Goal: Task Accomplishment & Management: Use online tool/utility

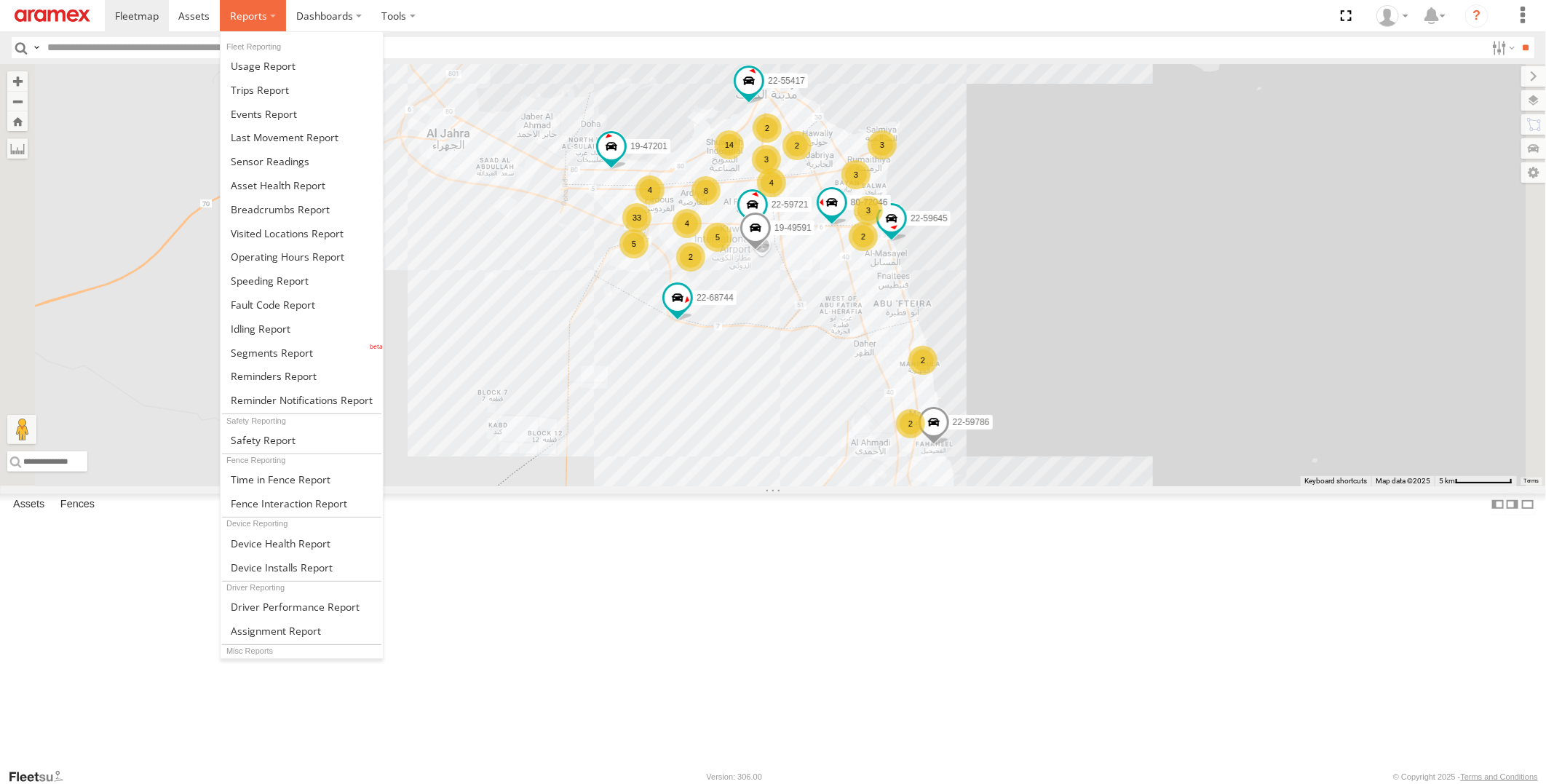
click at [255, 18] on span at bounding box center [248, 15] width 37 height 14
click at [299, 328] on link at bounding box center [302, 328] width 162 height 24
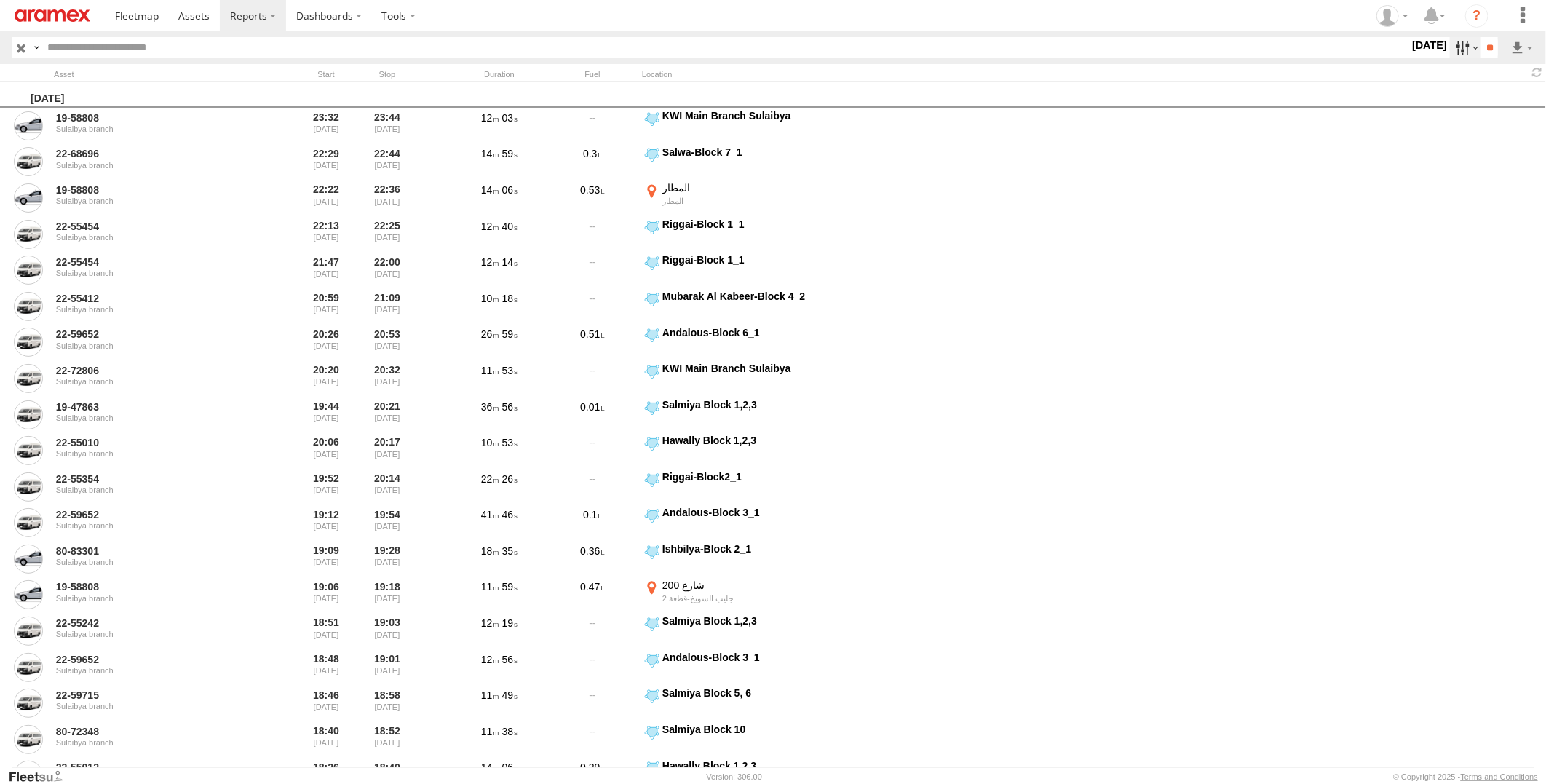
click at [1452, 51] on label at bounding box center [1466, 47] width 31 height 21
click at [0, 0] on label at bounding box center [0, 0] width 0 height 0
click at [1486, 45] on input "**" at bounding box center [1489, 47] width 17 height 21
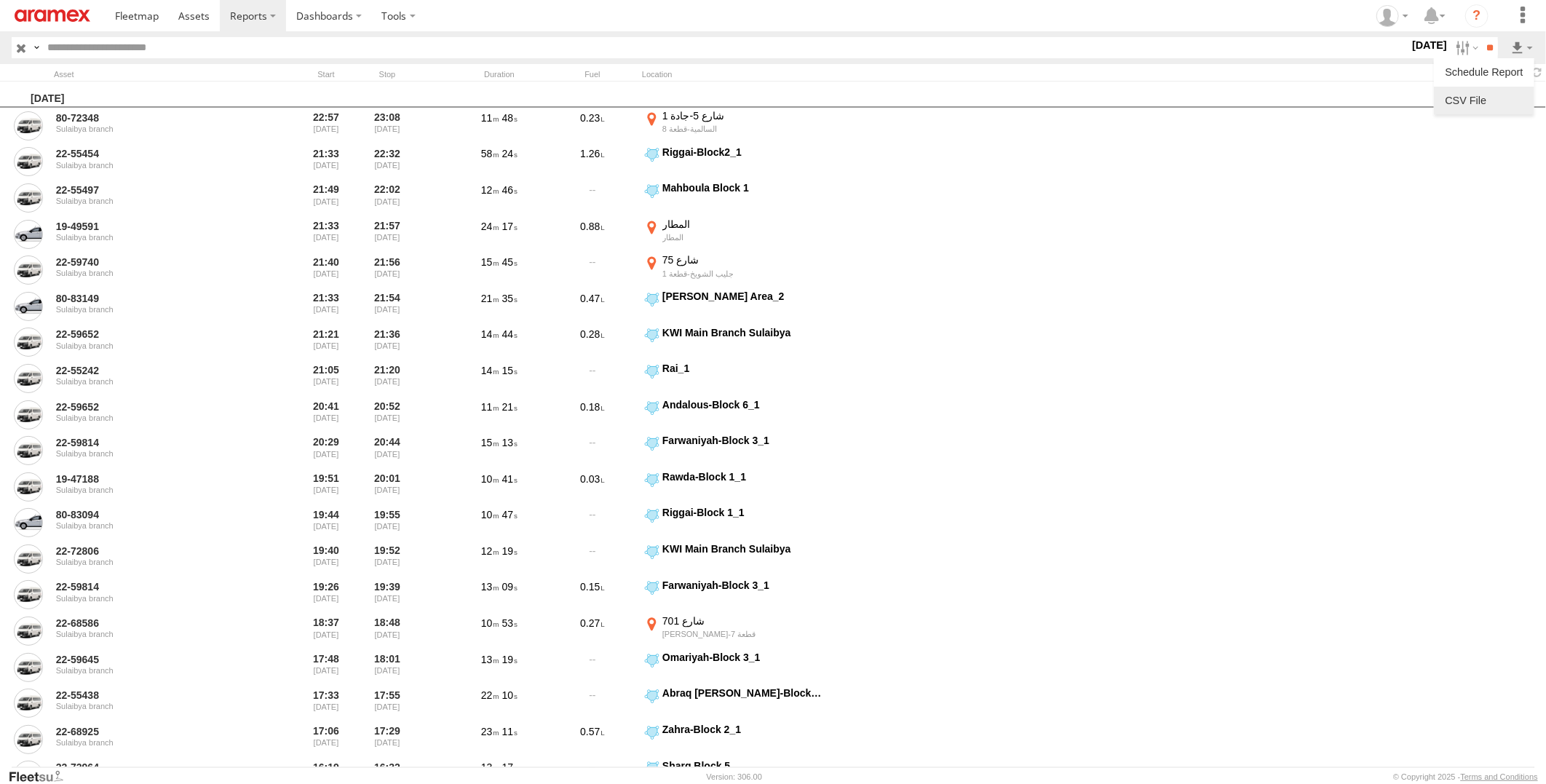
click at [1499, 108] on link at bounding box center [1484, 100] width 89 height 22
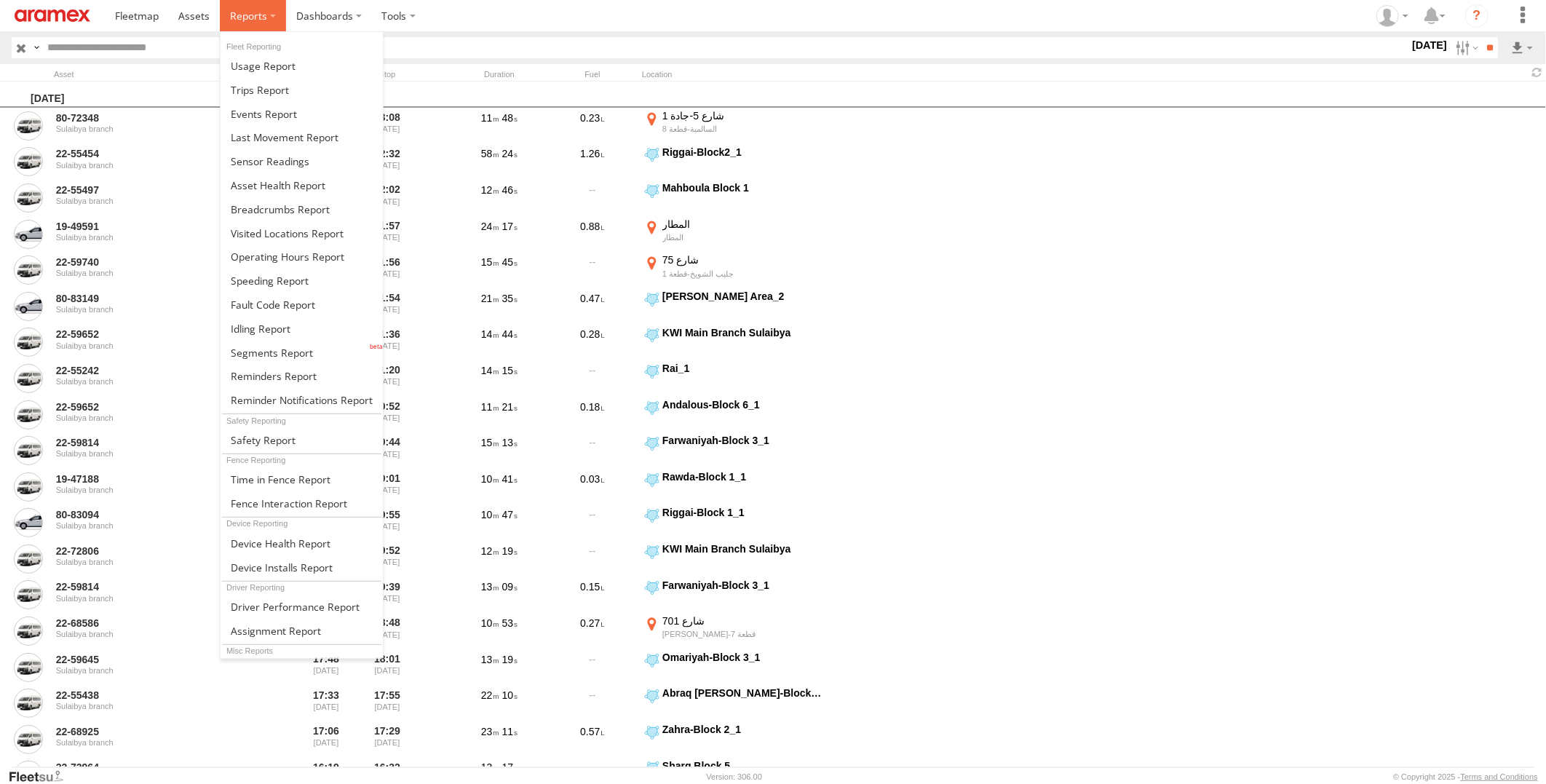
click at [258, 19] on span at bounding box center [248, 15] width 37 height 14
click at [306, 213] on span at bounding box center [279, 209] width 99 height 14
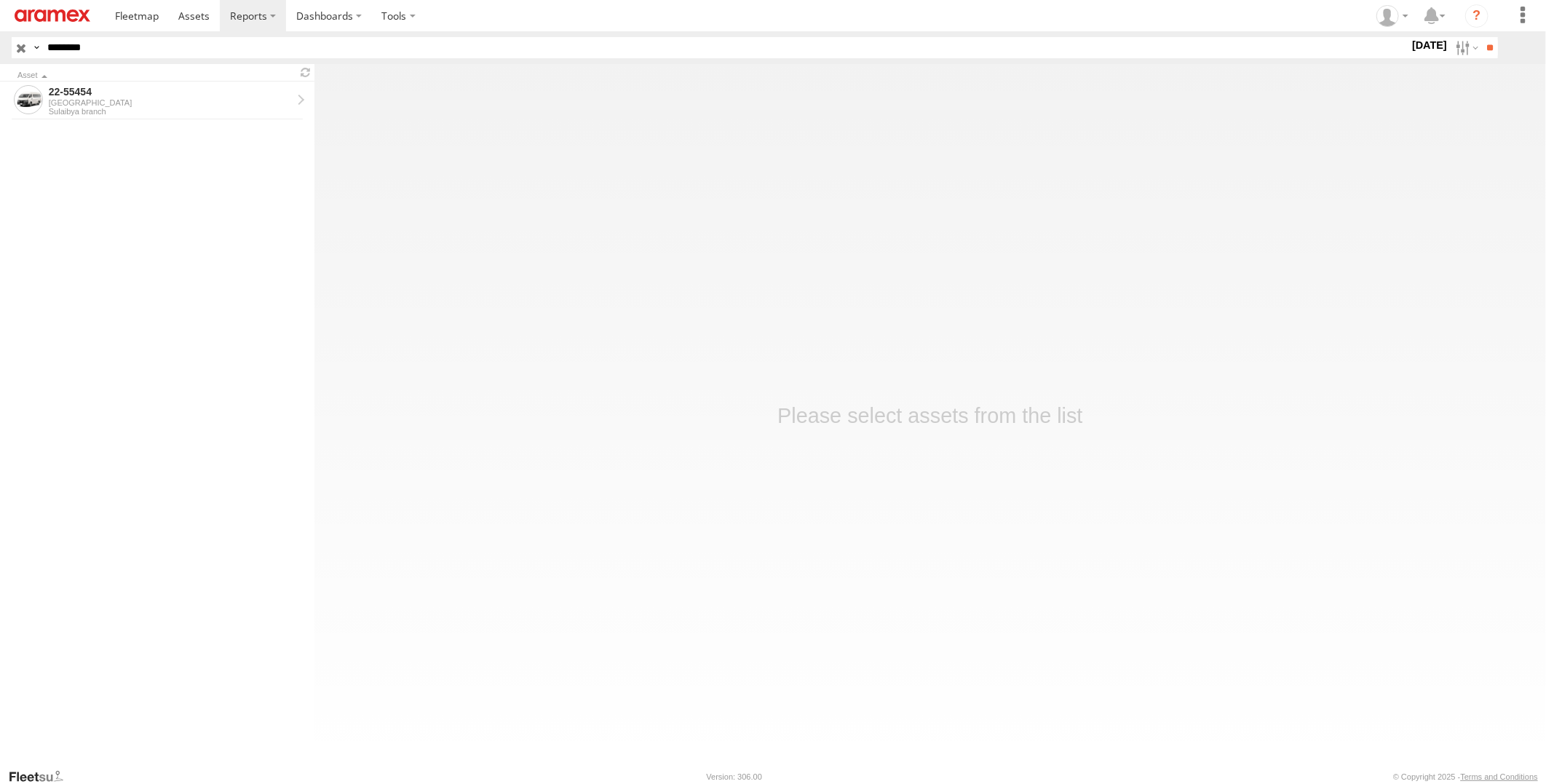
click at [18, 47] on input "button" at bounding box center [21, 47] width 19 height 21
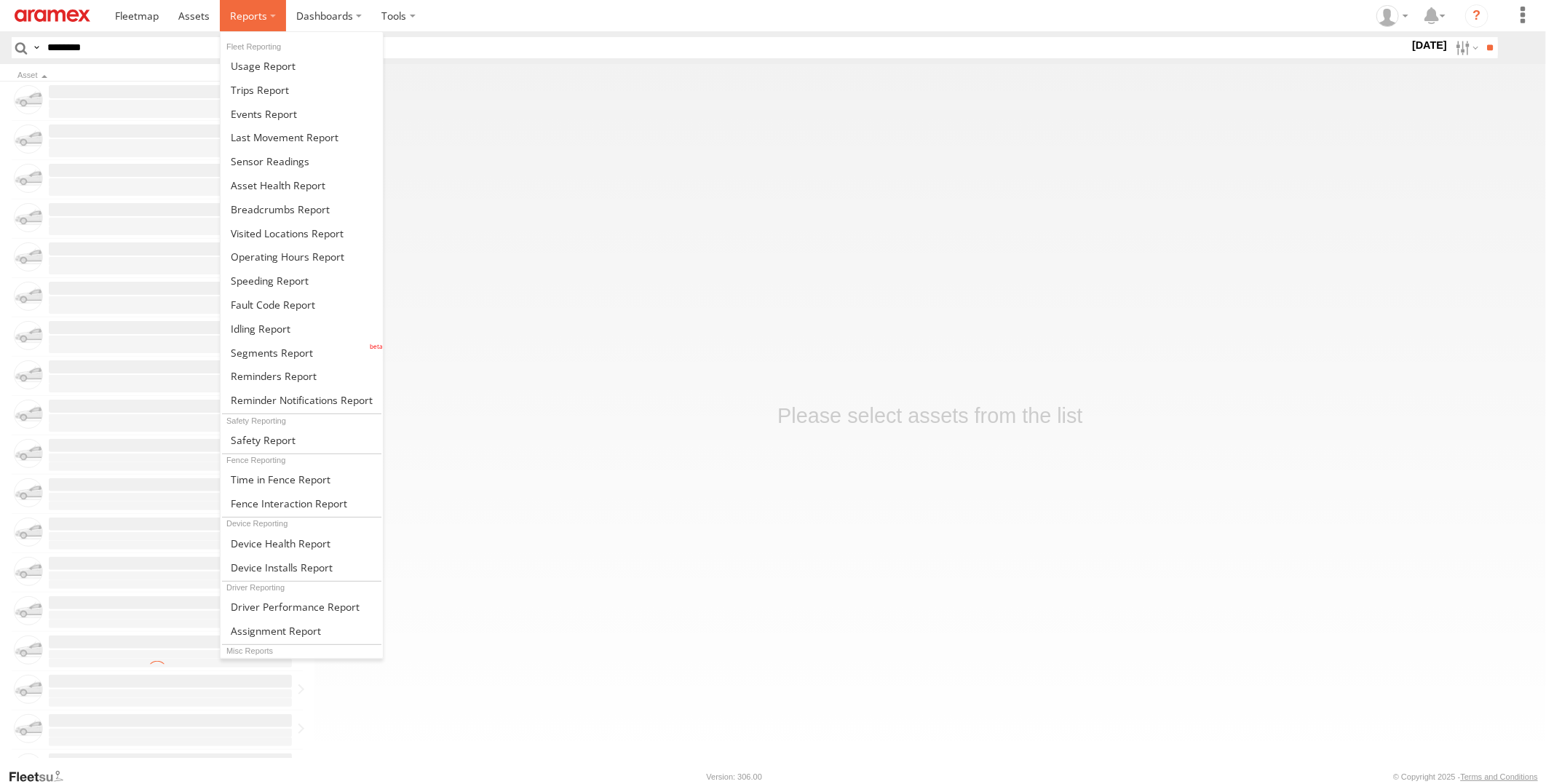
click at [227, 20] on label at bounding box center [253, 15] width 67 height 31
click at [287, 325] on span at bounding box center [260, 328] width 60 height 14
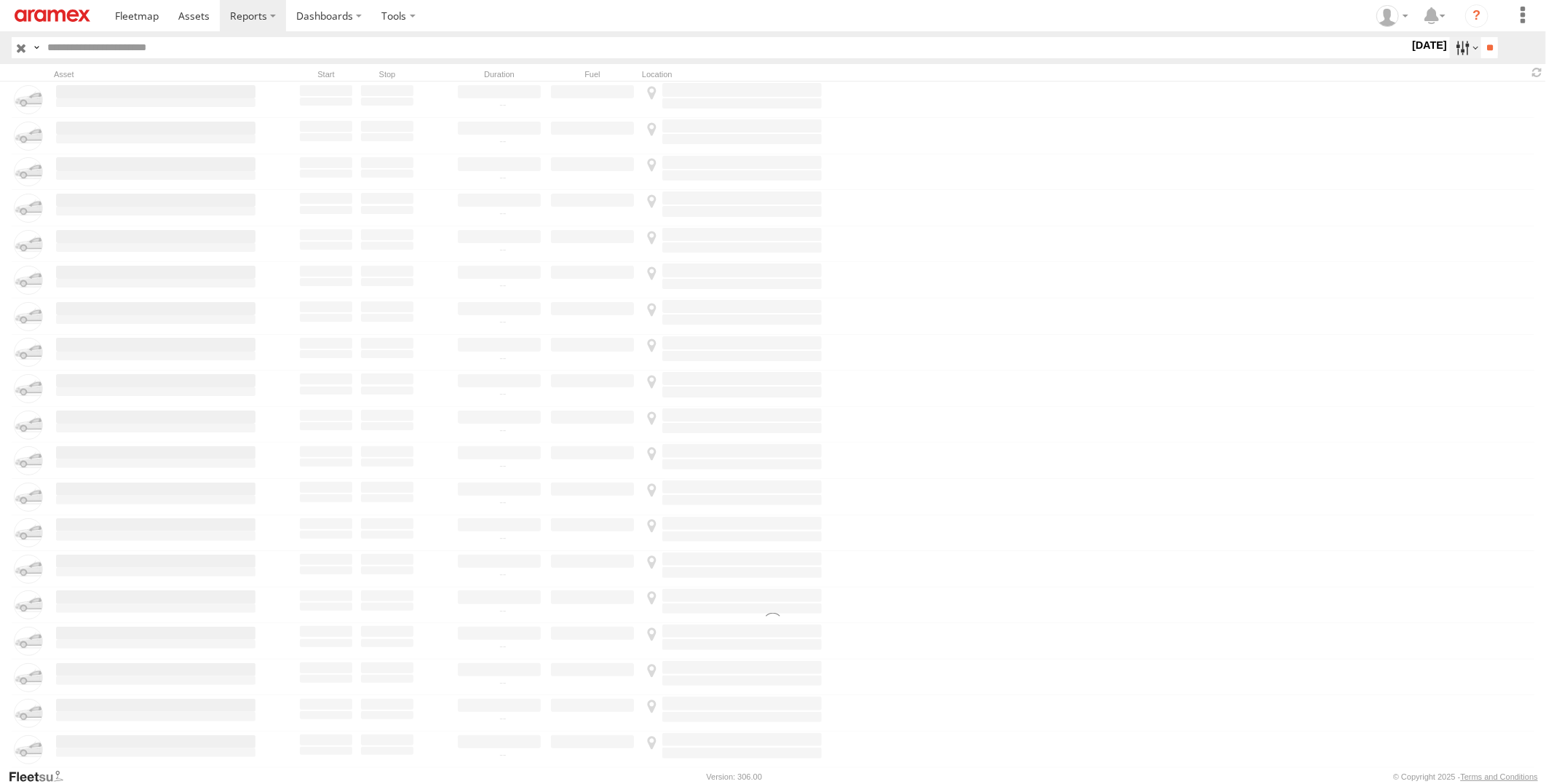
click at [1454, 48] on label at bounding box center [1466, 47] width 31 height 21
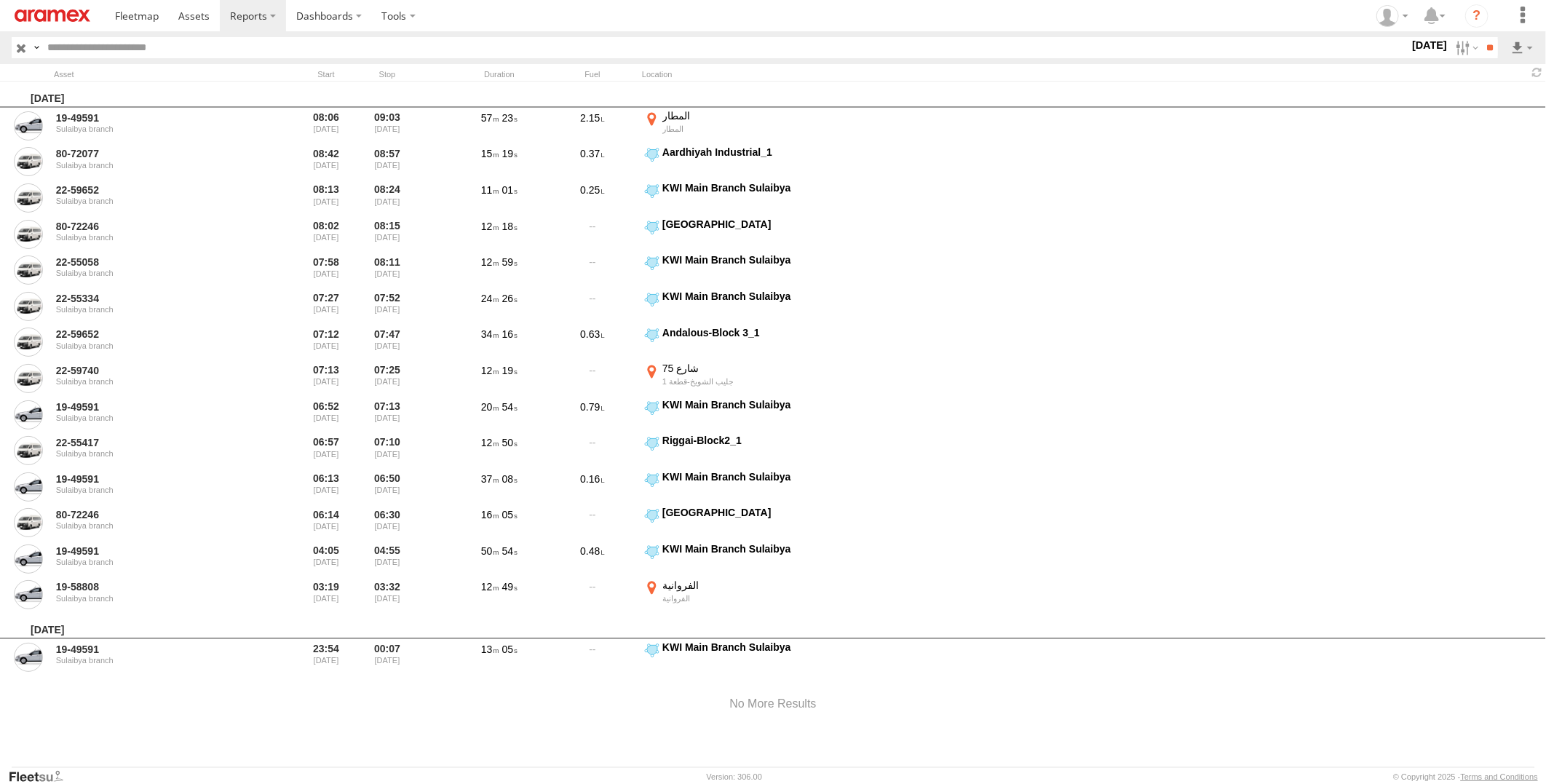
click at [0, 0] on label at bounding box center [0, 0] width 0 height 0
click at [1482, 50] on input "**" at bounding box center [1489, 47] width 17 height 21
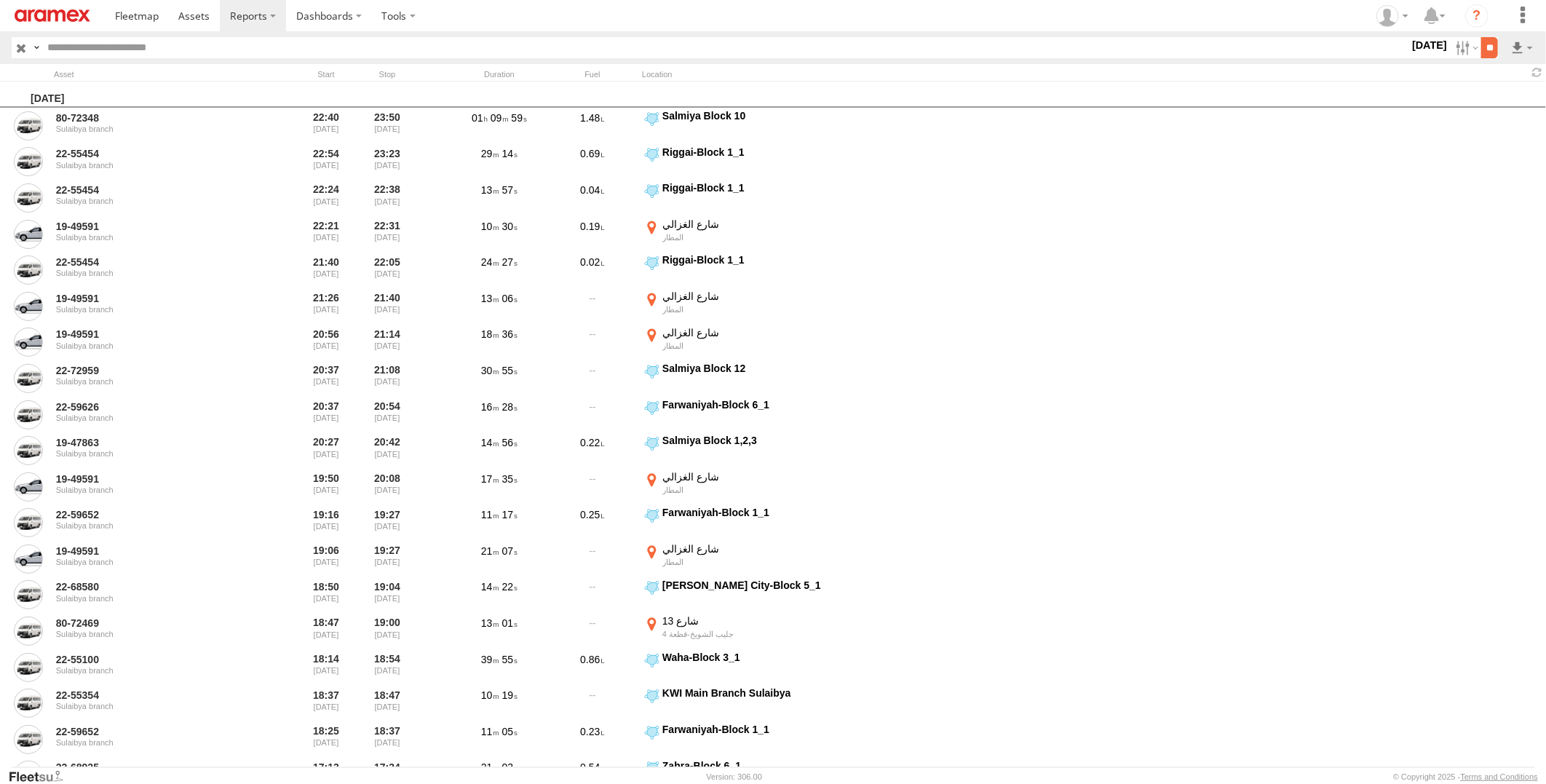
click at [1488, 54] on input "**" at bounding box center [1489, 47] width 17 height 21
click at [1504, 104] on link at bounding box center [1484, 100] width 89 height 22
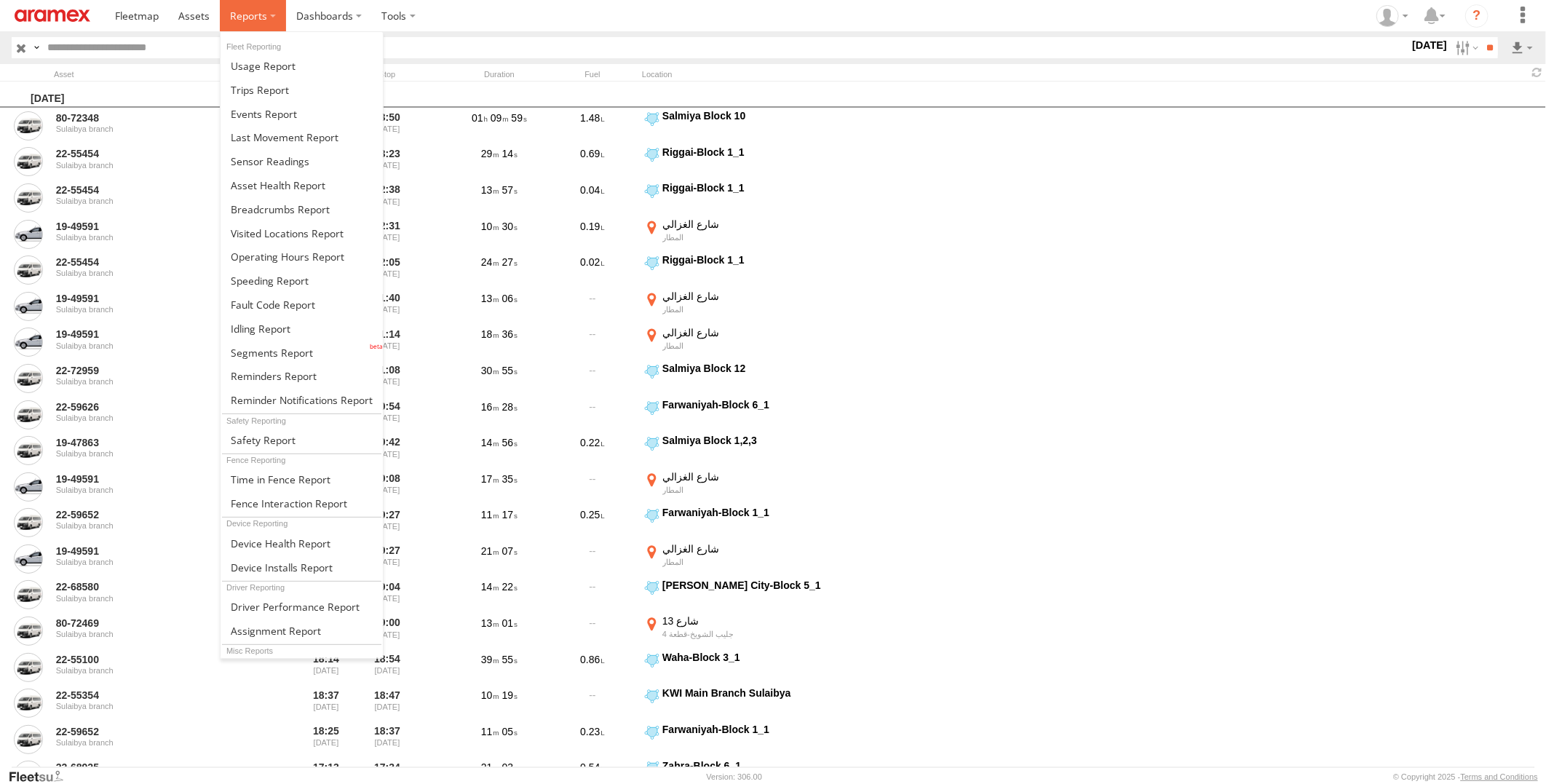
click at [244, 11] on span at bounding box center [248, 15] width 37 height 14
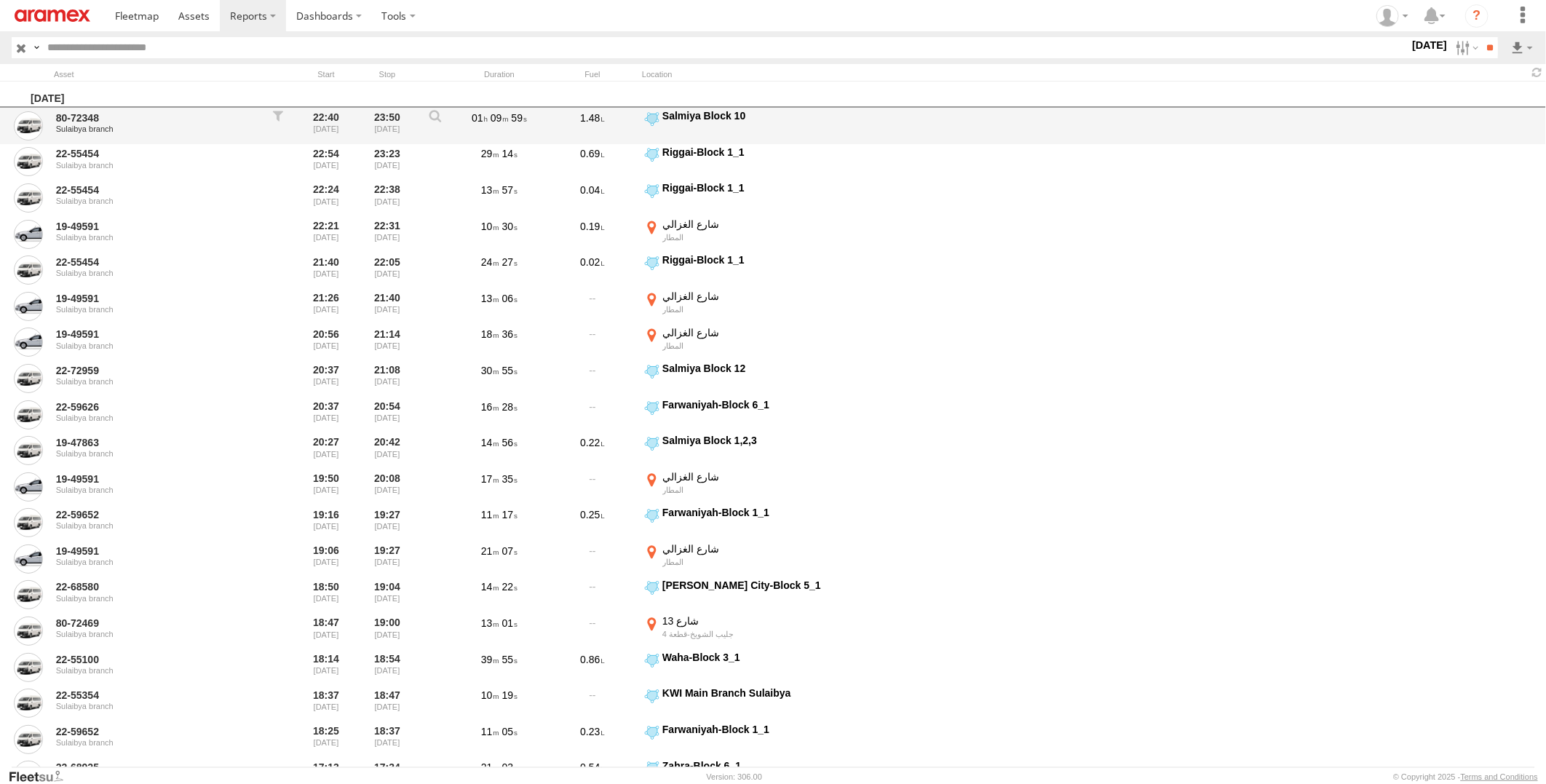
click at [1002, 113] on div "80-72348 Sulaibya branch 22:40 31/08/2025 23:50 31/08/2025 01 09 59 1.48 Salmiy…" at bounding box center [773, 126] width 1546 height 37
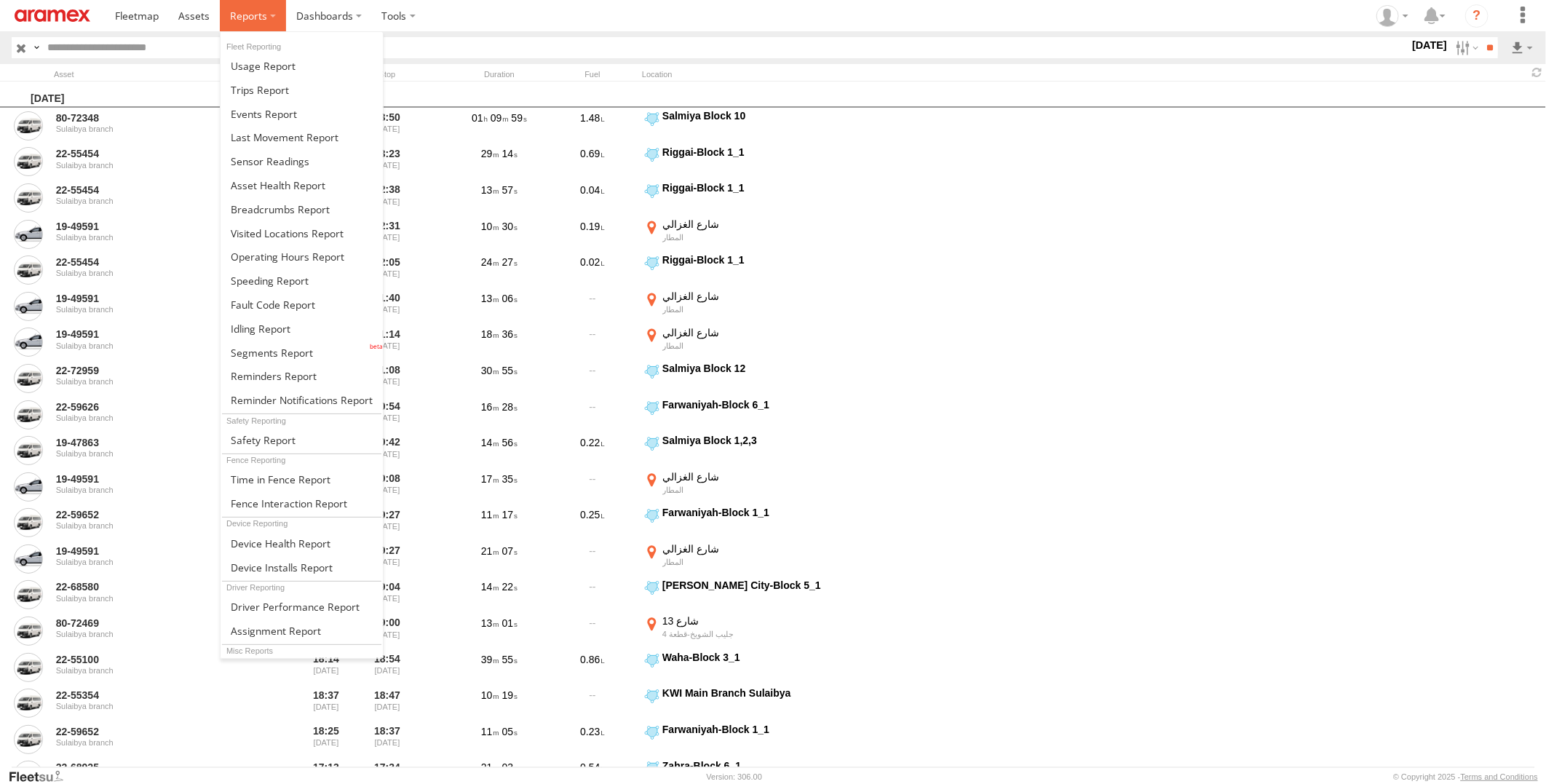
click at [262, 15] on span at bounding box center [248, 15] width 37 height 14
click at [296, 217] on link at bounding box center [302, 209] width 162 height 24
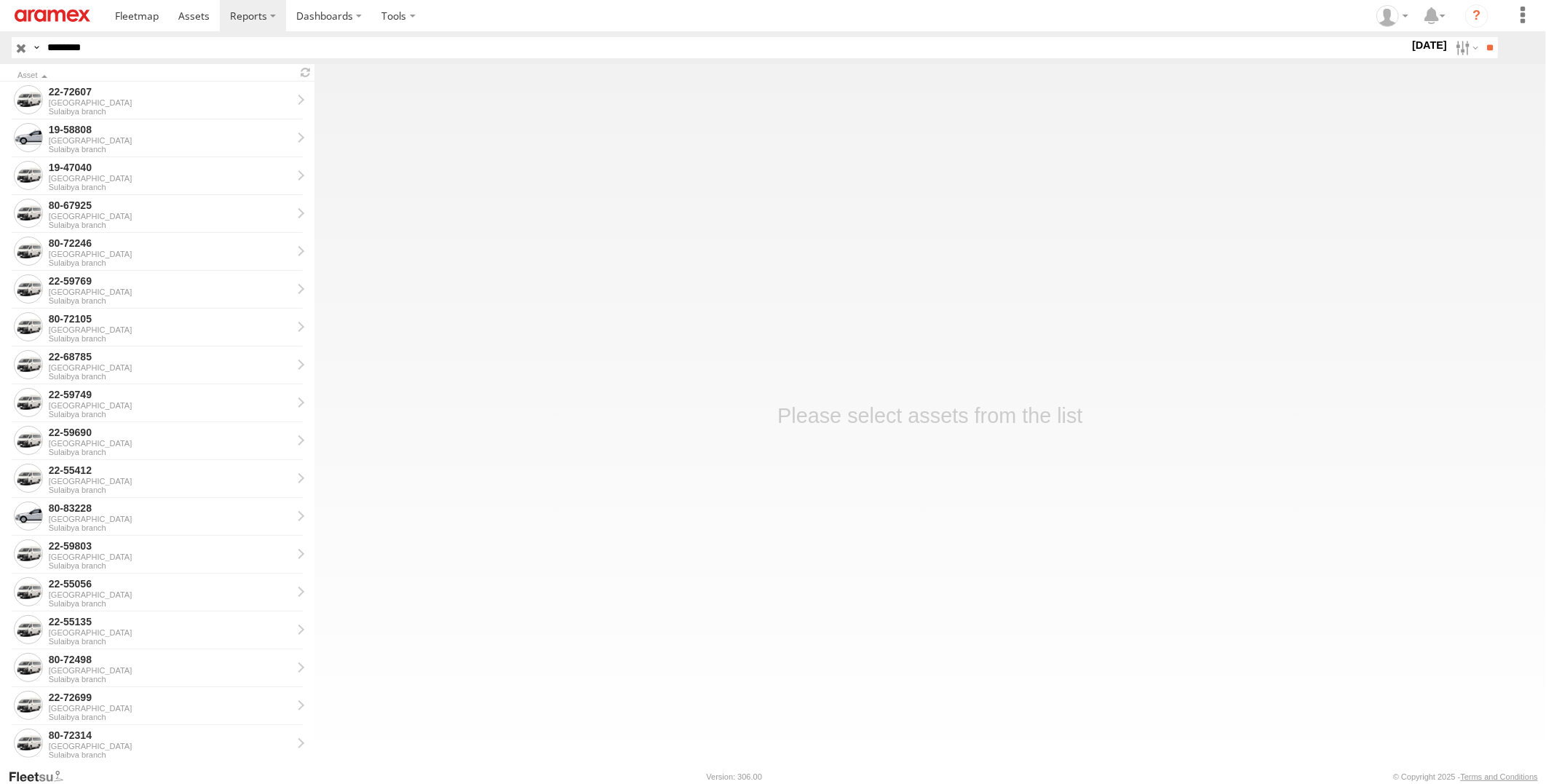
type input "********"
click at [1481, 37] on input "**" at bounding box center [1489, 47] width 17 height 21
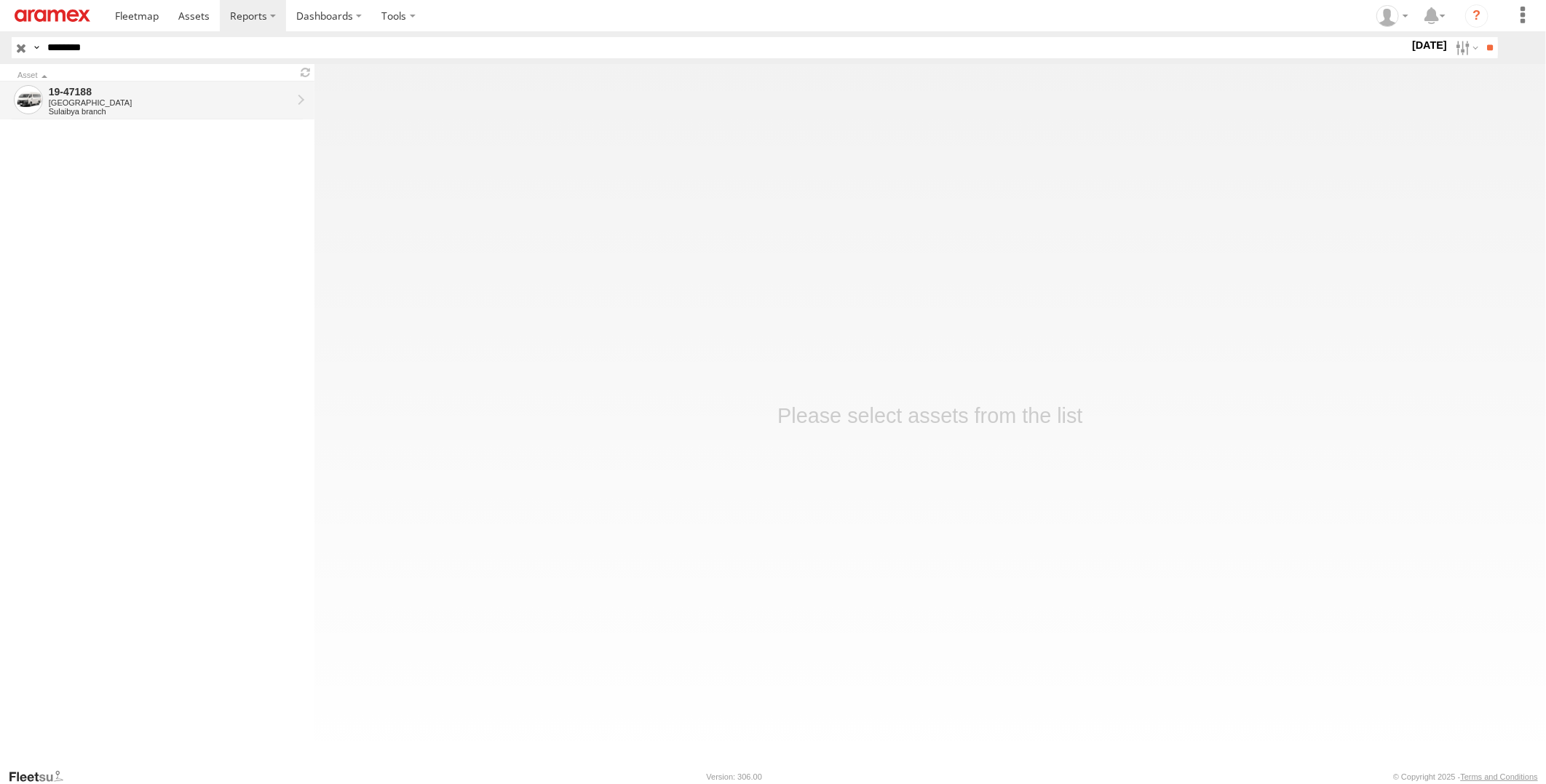
click at [263, 110] on div "Sulaibya branch" at bounding box center [171, 111] width 244 height 8
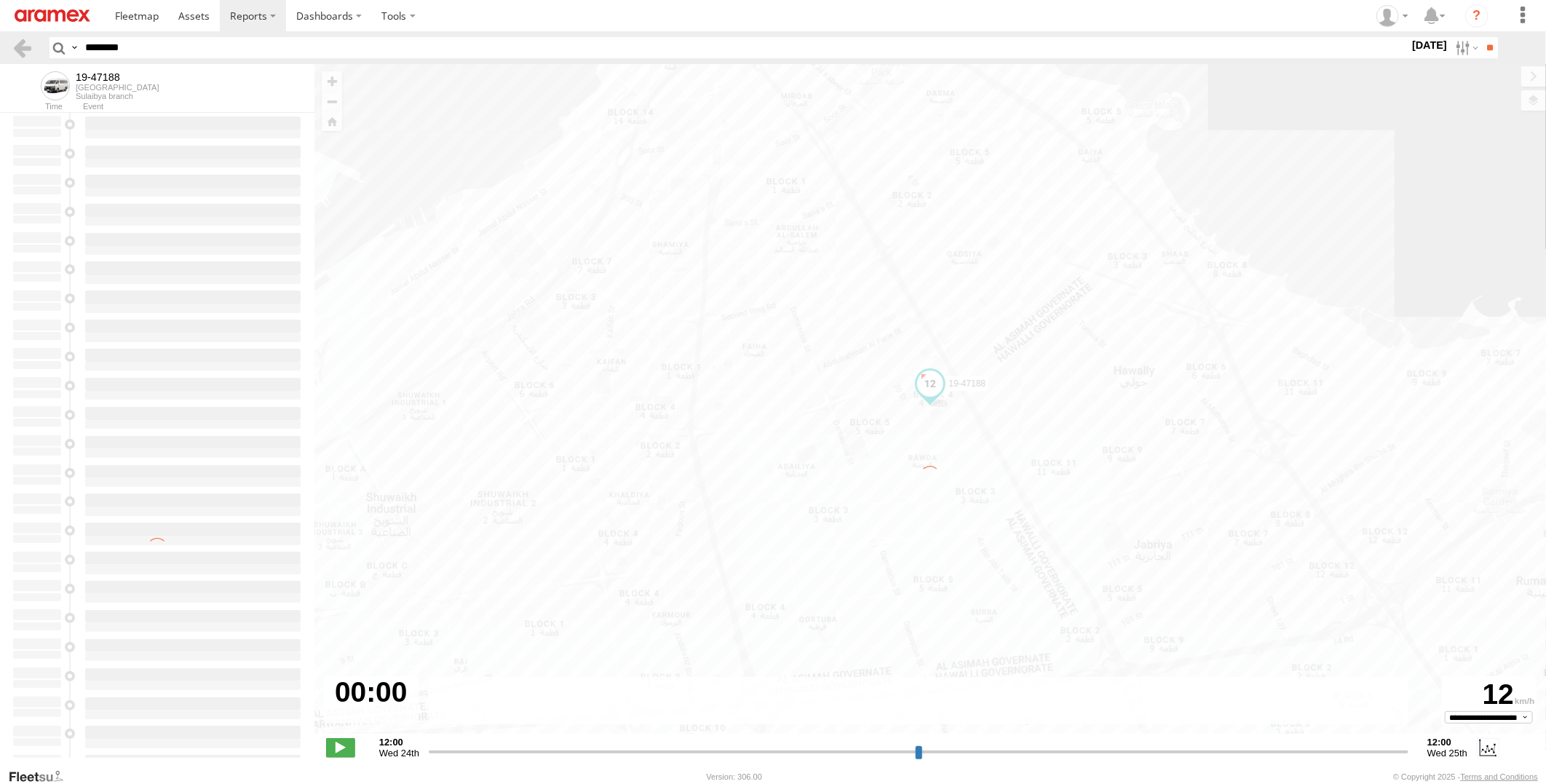
type input "**********"
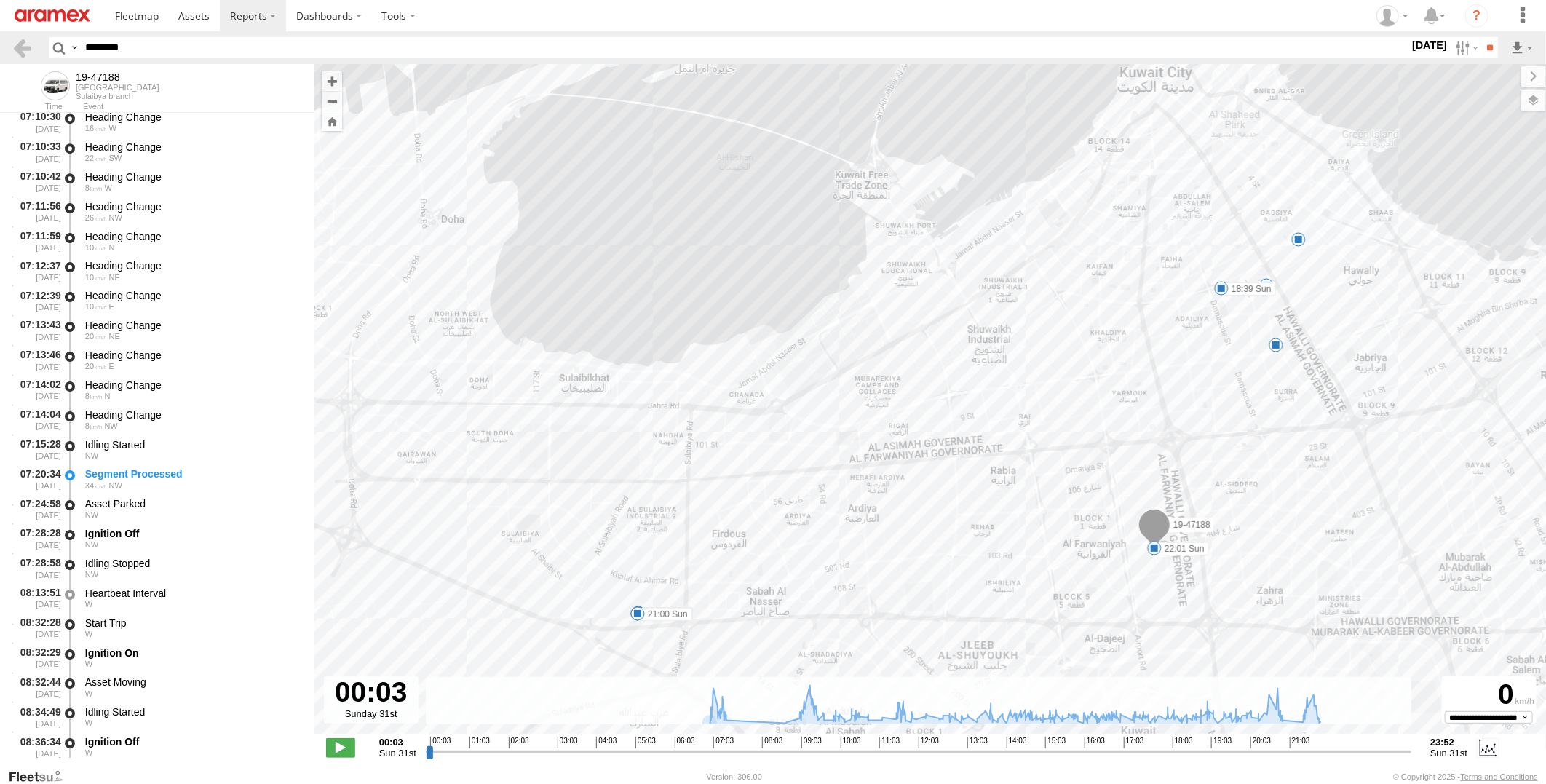
scroll to position [2992, 0]
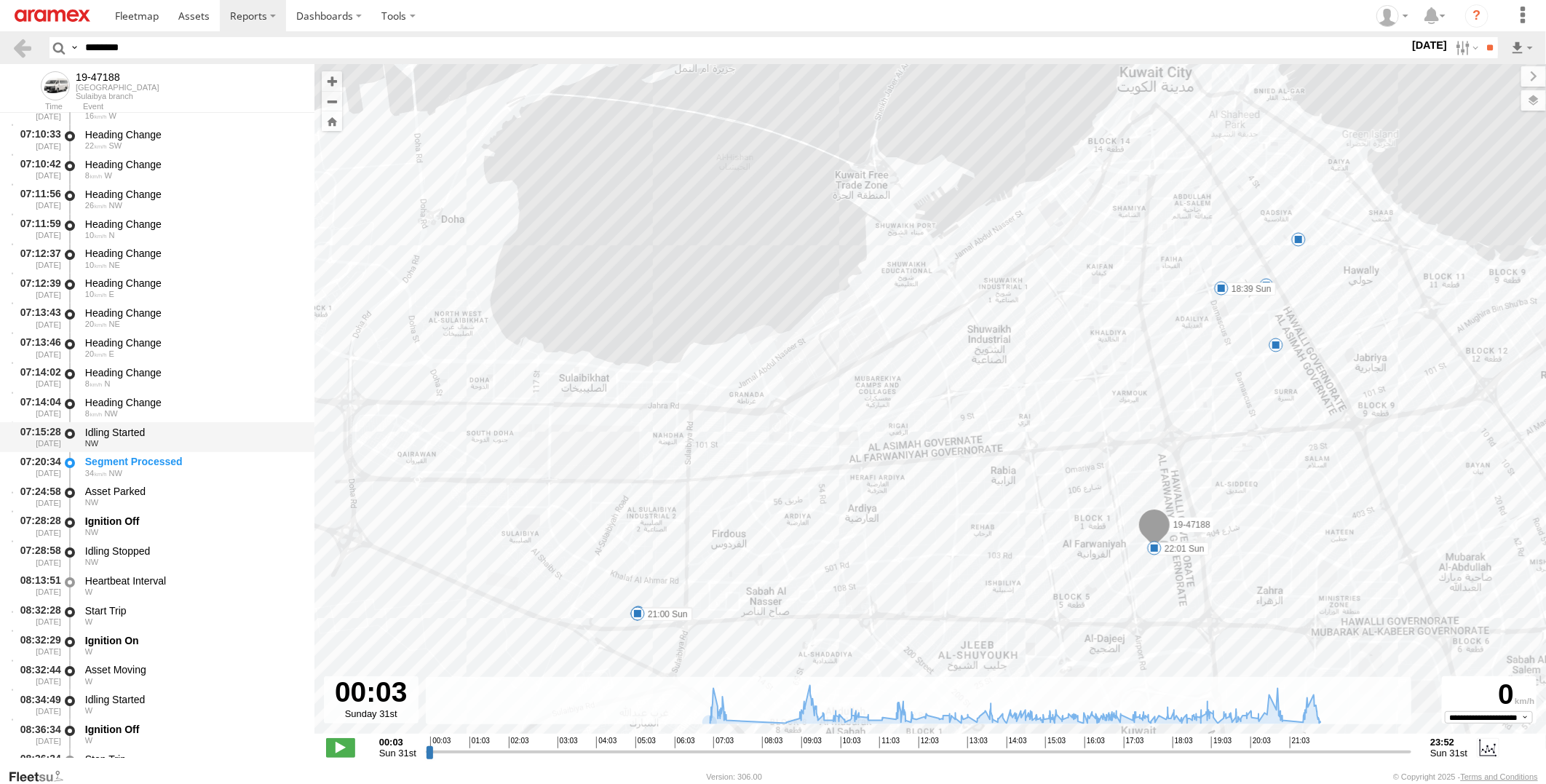
click at [211, 430] on div "Idling Started" at bounding box center [192, 432] width 215 height 13
drag, startPoint x: 183, startPoint y: 47, endPoint x: -4, endPoint y: 55, distance: 187.2
click at [0, 55] on html at bounding box center [773, 392] width 1546 height 784
paste input "text"
type input "********"
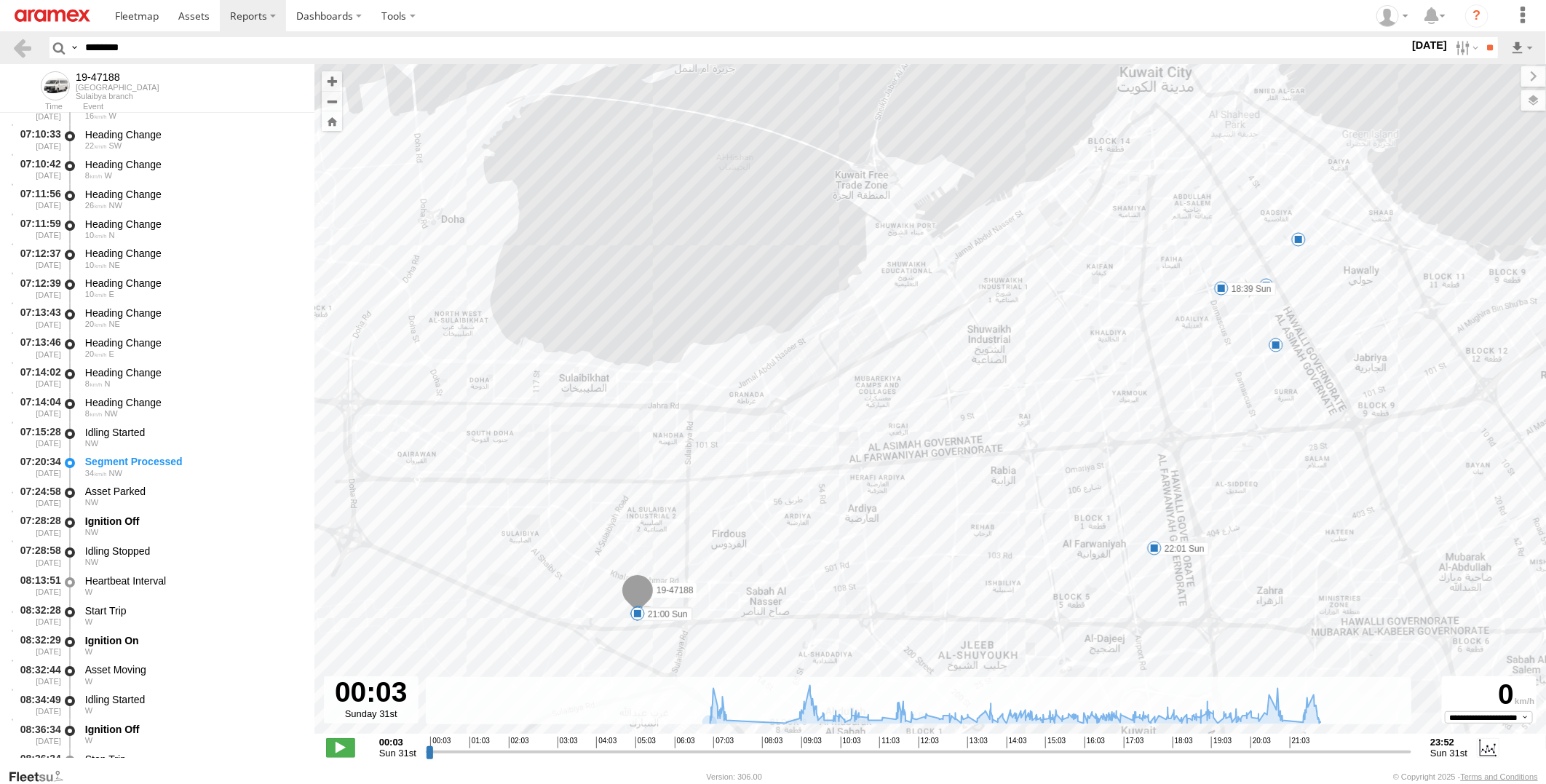
click at [1481, 37] on input "**" at bounding box center [1489, 47] width 17 height 21
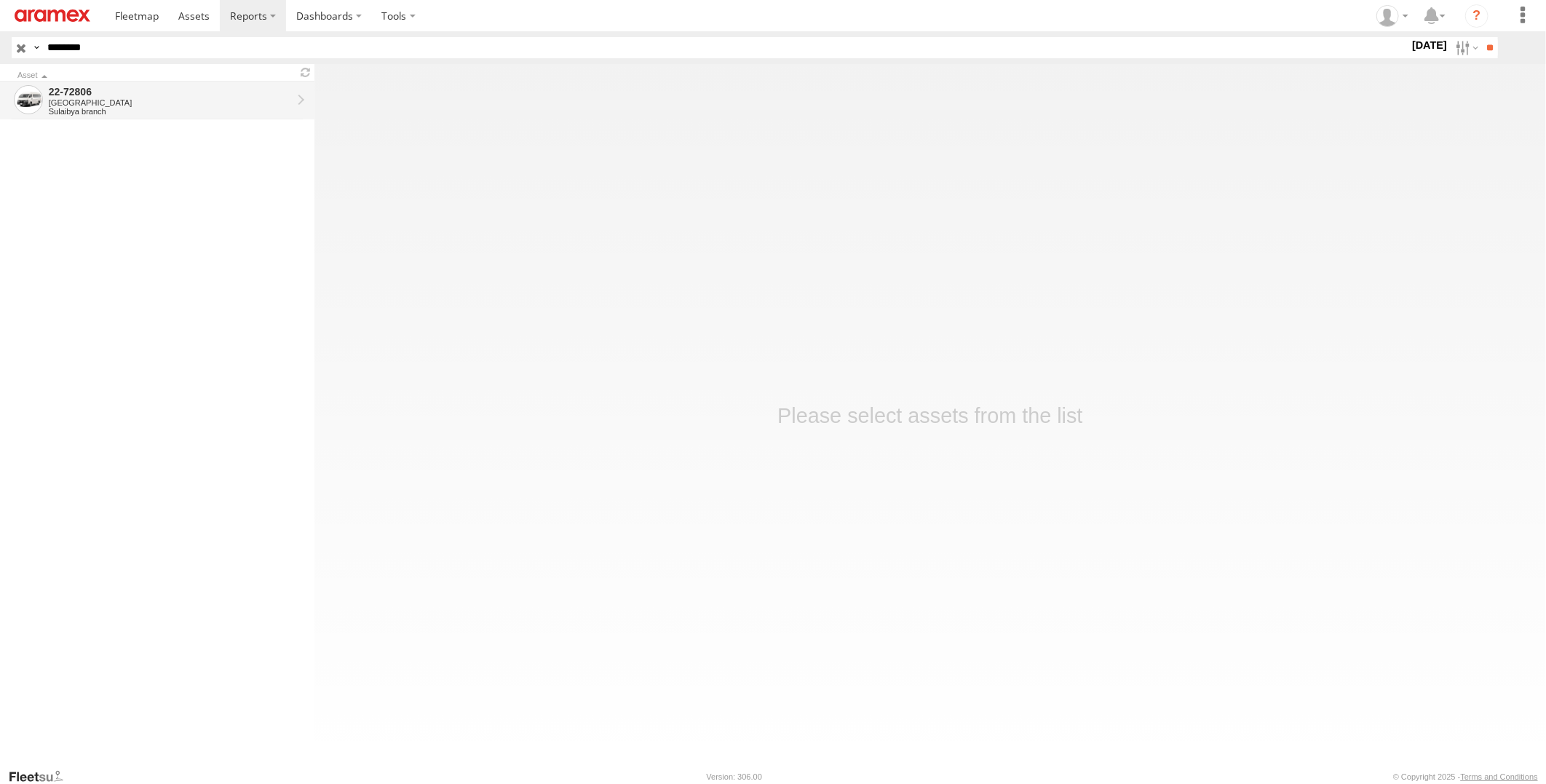
click at [216, 108] on div "Sulaibya branch" at bounding box center [171, 111] width 244 height 8
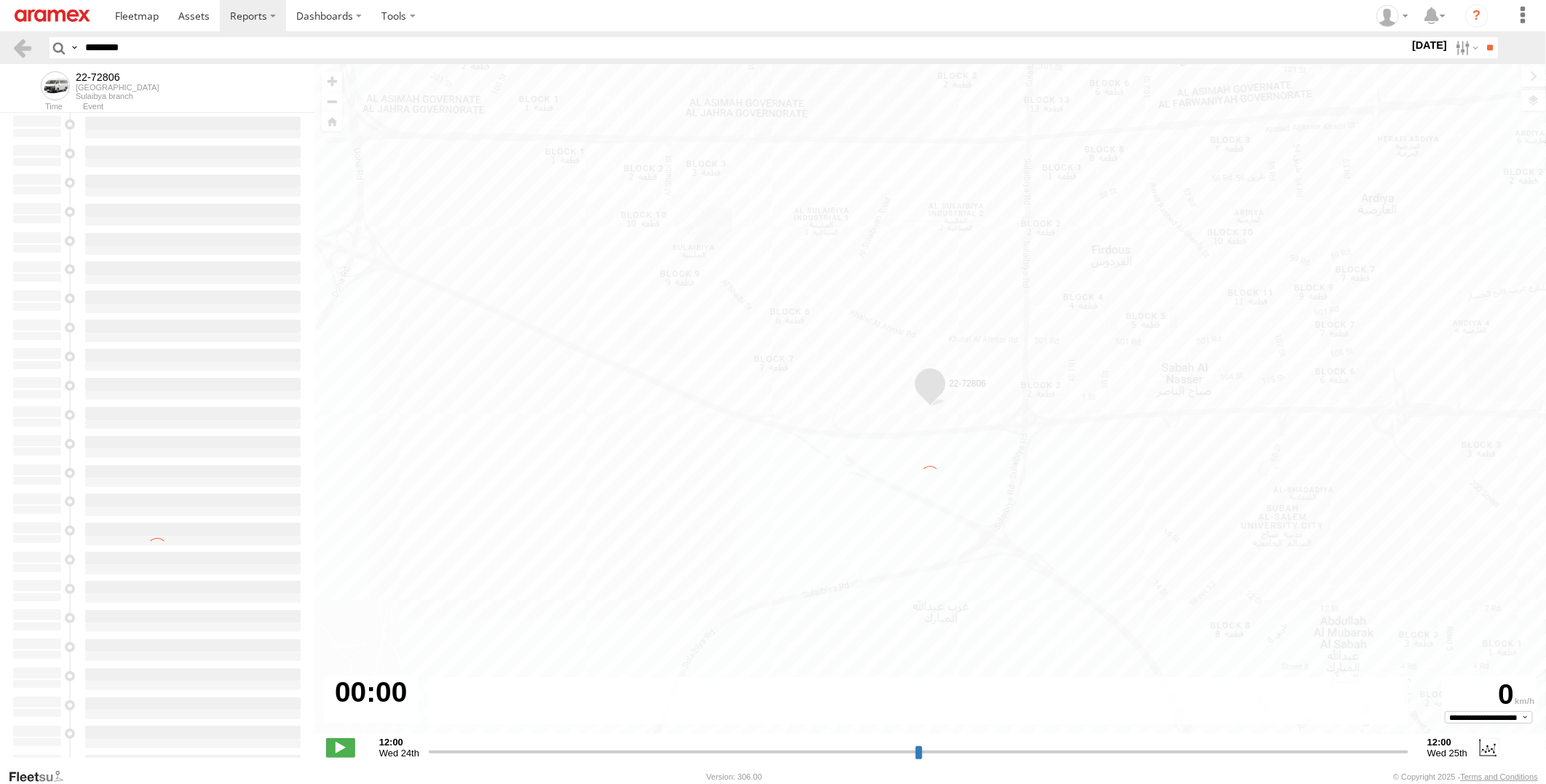
type input "**********"
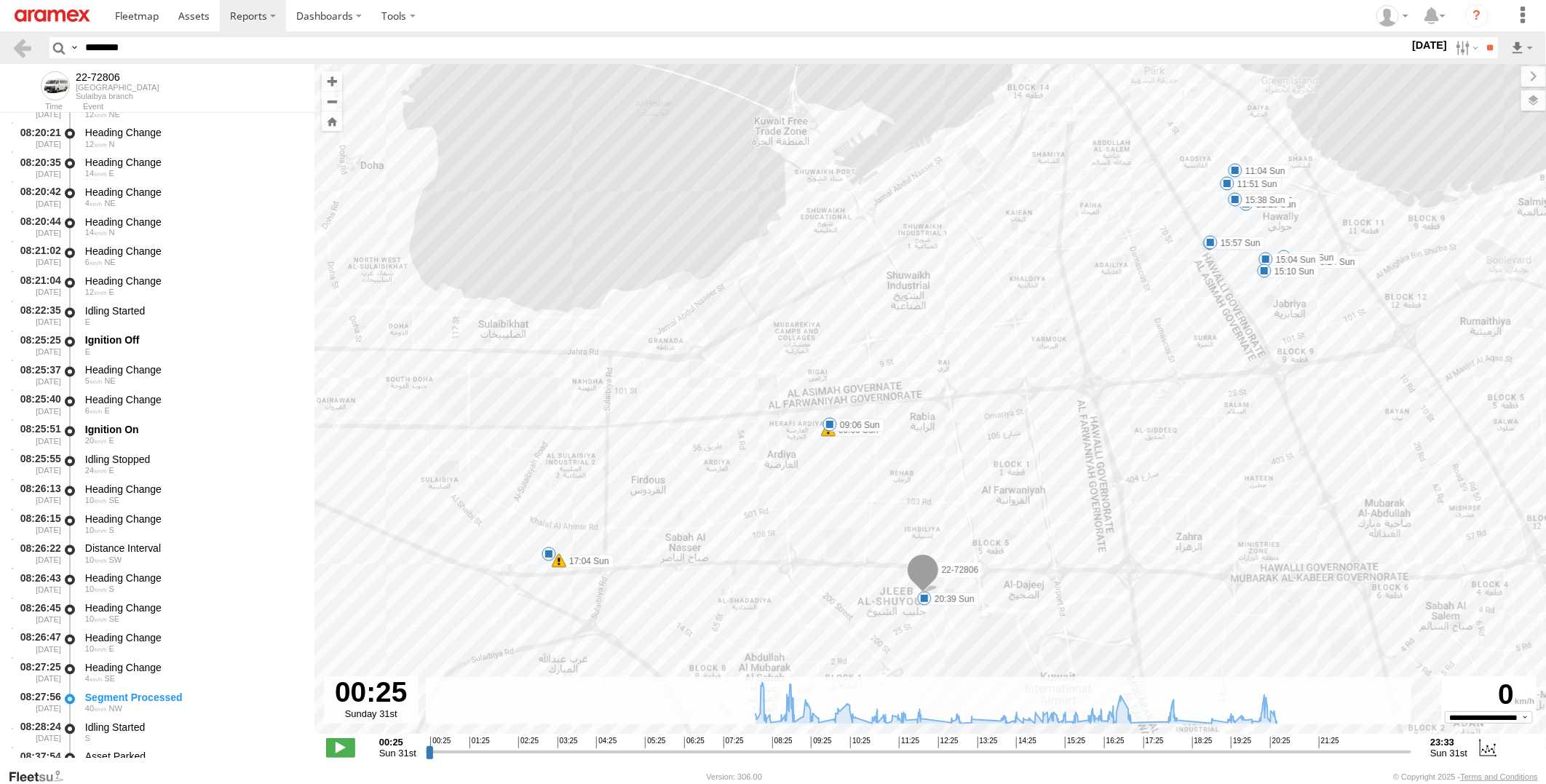
scroll to position [1779, 0]
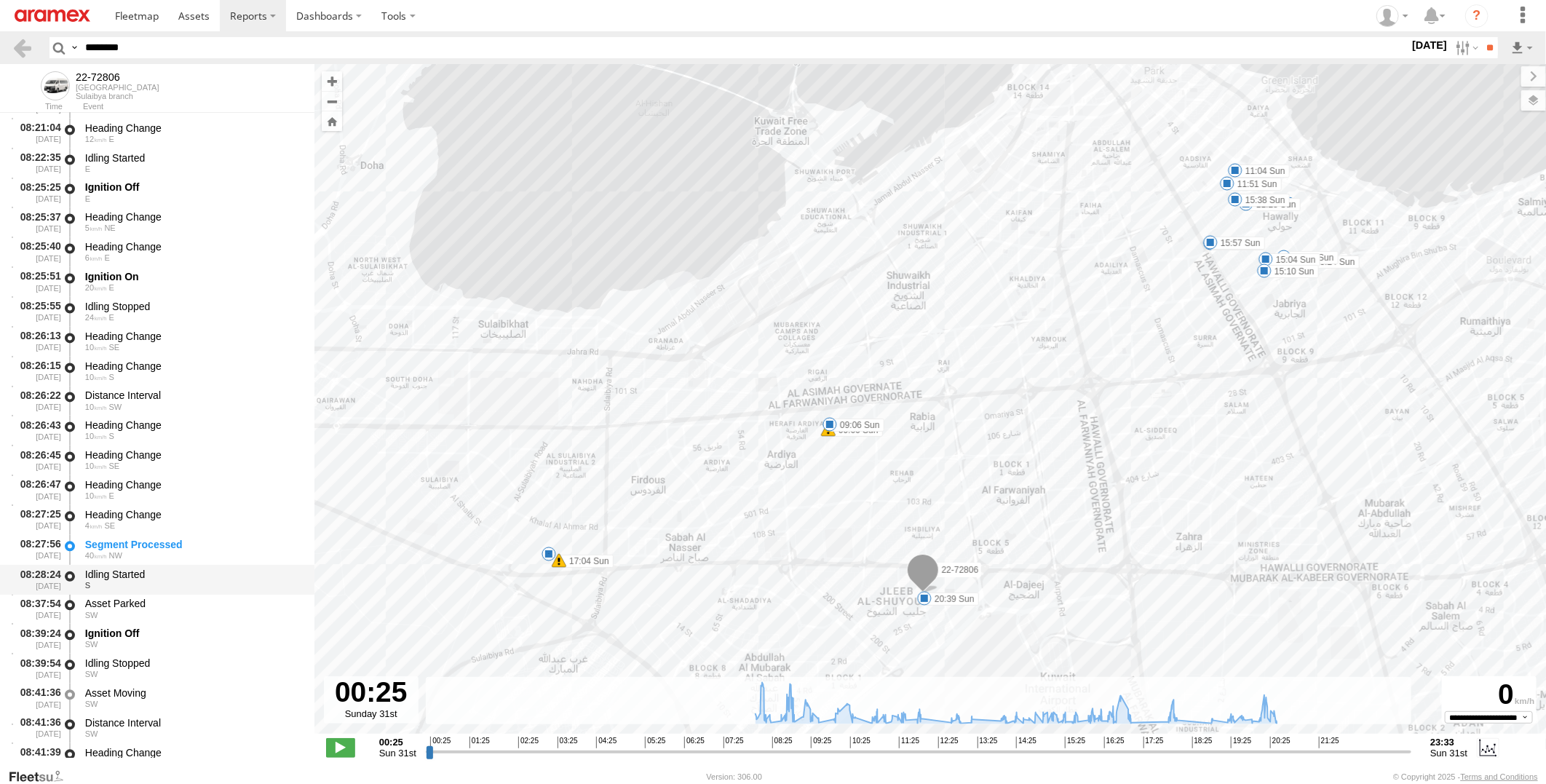
click at [228, 567] on div "Idling Started S" at bounding box center [192, 580] width 220 height 27
click at [219, 603] on div "Asset Parked" at bounding box center [192, 603] width 215 height 13
click at [224, 577] on div "Idling Started" at bounding box center [192, 574] width 215 height 13
click at [221, 601] on div "Asset Parked" at bounding box center [192, 603] width 215 height 13
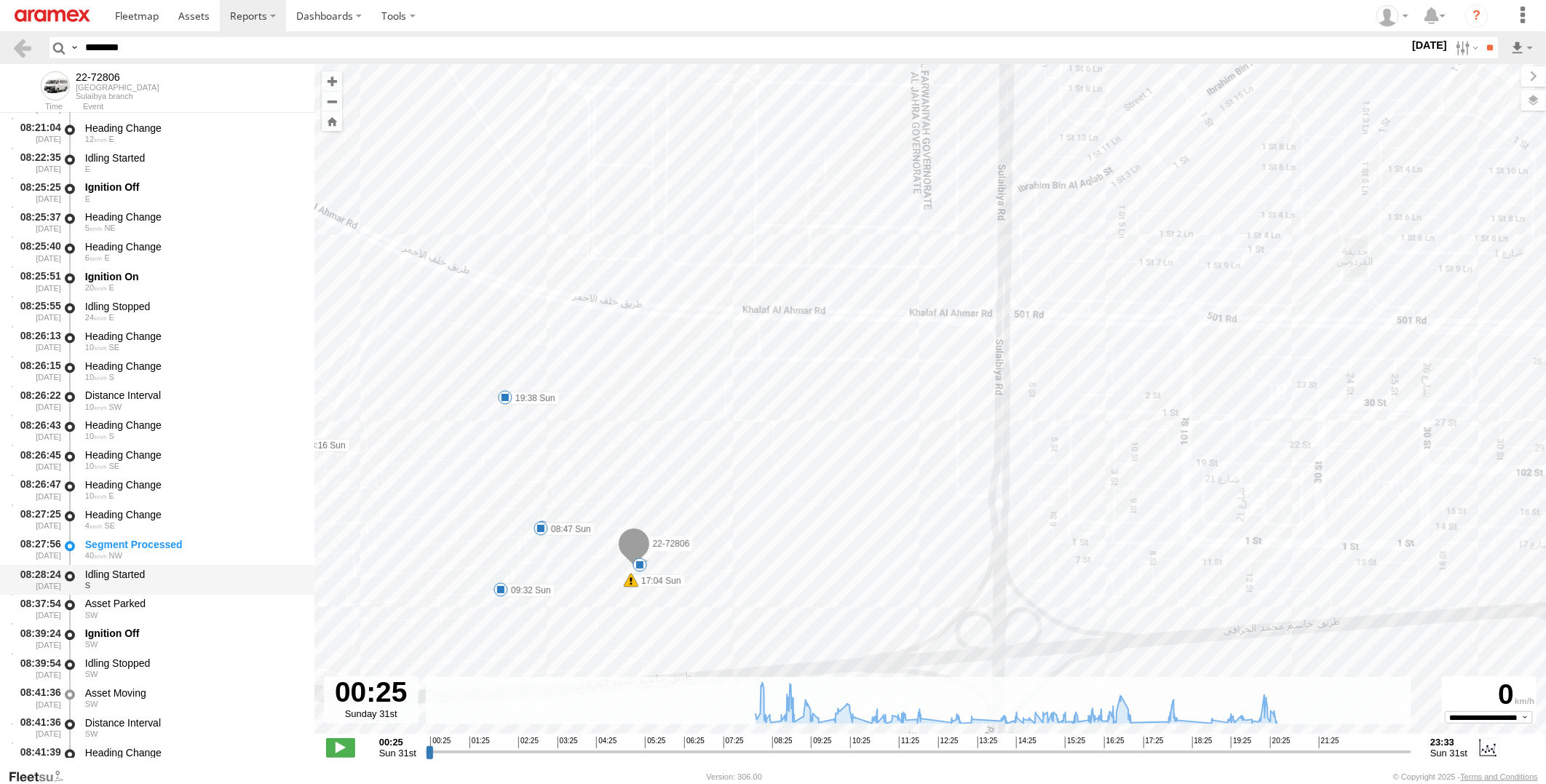
click at [172, 582] on div "S" at bounding box center [192, 586] width 215 height 8
click at [185, 612] on div "SW" at bounding box center [192, 616] width 215 height 8
click at [202, 569] on div "Idling Started" at bounding box center [192, 574] width 215 height 13
click at [192, 608] on div "Asset Parked" at bounding box center [192, 603] width 215 height 13
click at [173, 633] on div "Ignition Off" at bounding box center [192, 633] width 215 height 13
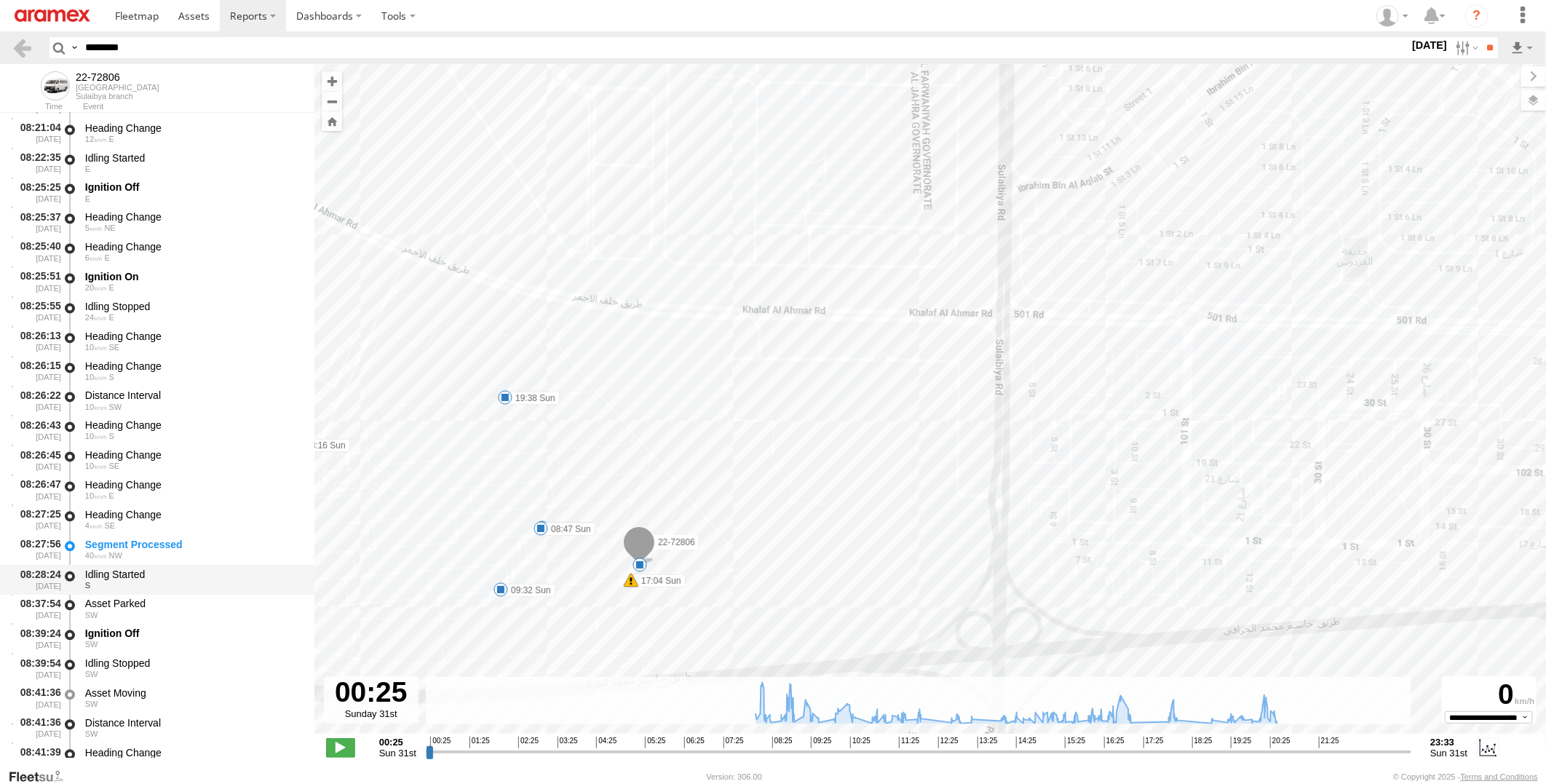
click at [186, 590] on div "Idling Started S" at bounding box center [192, 580] width 220 height 27
click at [205, 556] on div "40 NW" at bounding box center [192, 556] width 215 height 8
click at [146, 51] on input "********" at bounding box center [744, 47] width 1330 height 21
paste input "text"
type input "********"
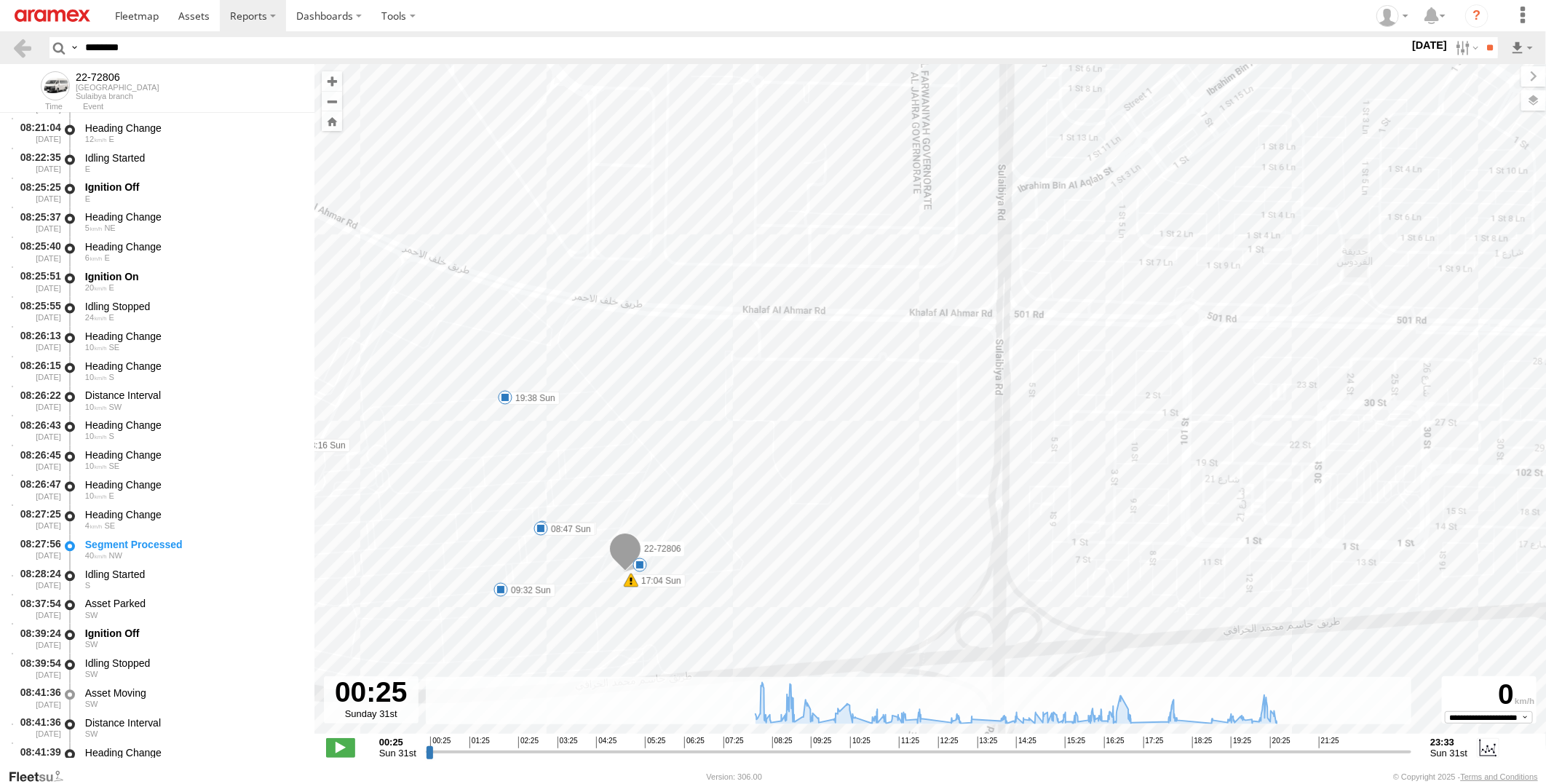
click at [1481, 37] on input "**" at bounding box center [1489, 47] width 17 height 21
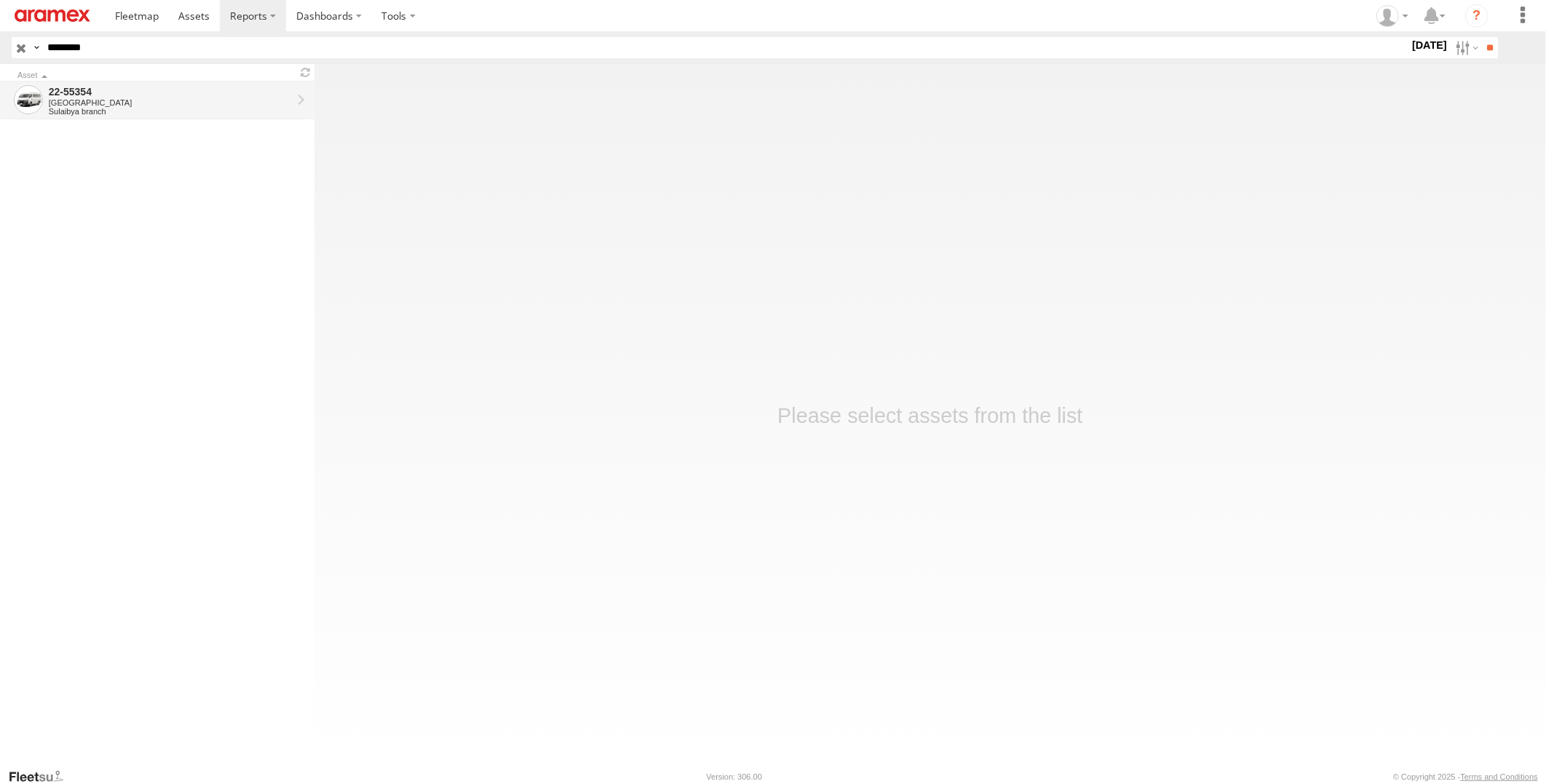
click at [155, 100] on div "[GEOGRAPHIC_DATA]" at bounding box center [171, 102] width 244 height 8
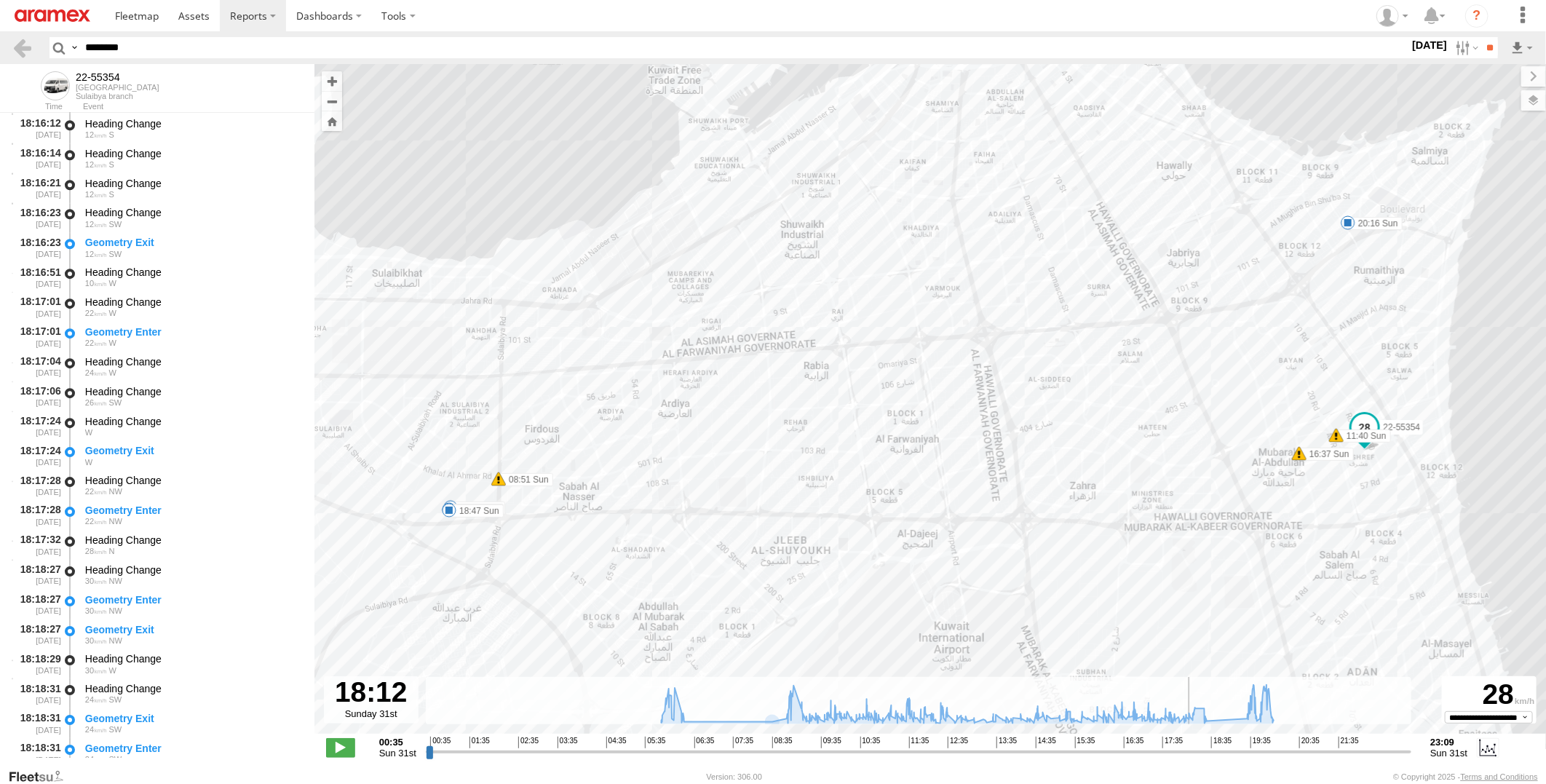
drag, startPoint x: 427, startPoint y: 753, endPoint x: 1192, endPoint y: 744, distance: 765.1
type input "**********"
click at [1192, 744] on input "range" at bounding box center [918, 751] width 985 height 14
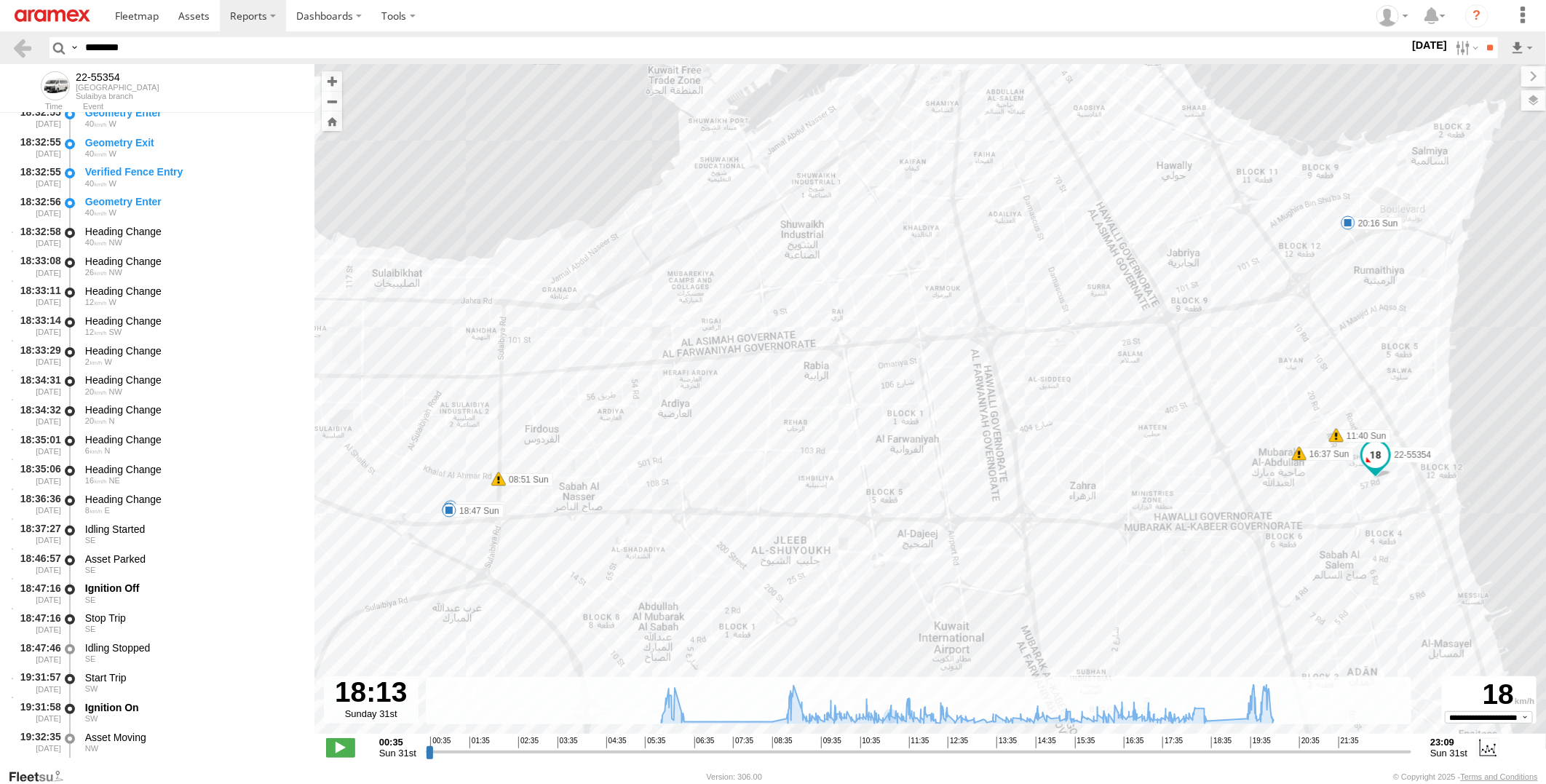
scroll to position [34990, 0]
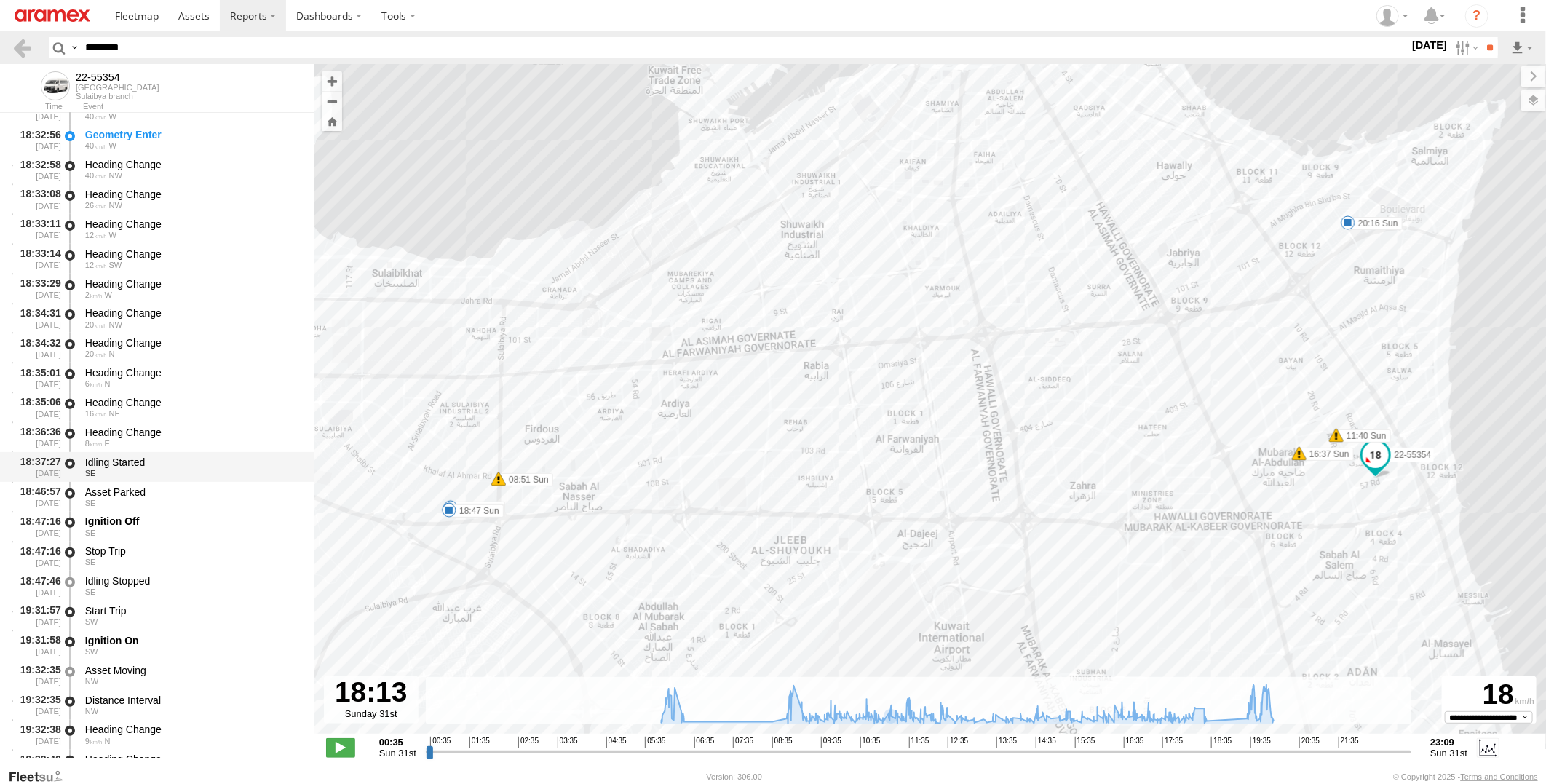
click at [204, 460] on div "Idling Started" at bounding box center [192, 462] width 215 height 13
click at [185, 498] on div "SE" at bounding box center [192, 502] width 215 height 8
click at [191, 469] on div "SE" at bounding box center [192, 472] width 215 height 8
click at [191, 488] on div "Asset Parked" at bounding box center [192, 492] width 215 height 13
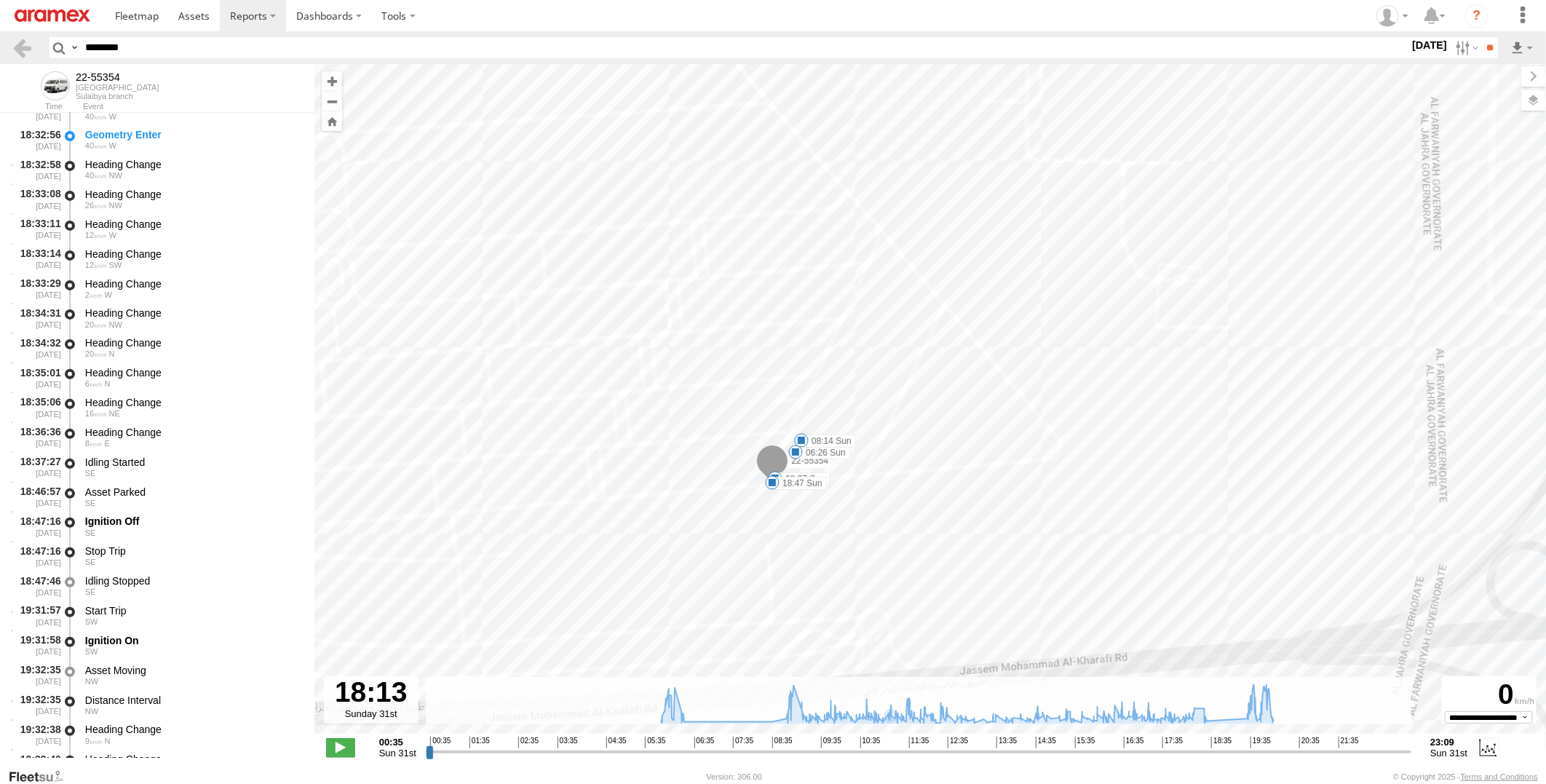
drag, startPoint x: 558, startPoint y: 556, endPoint x: 650, endPoint y: 318, distance: 255.2
click at [650, 318] on div "22-55354 06:26 Sun 08:14 Sun 08:37 Sun 08:51 Sun 11:40 Sun 16:37 Sun 18:47 Sun …" at bounding box center [930, 407] width 1231 height 685
click at [206, 466] on div "Idling Started" at bounding box center [192, 462] width 215 height 13
click at [206, 485] on div "Asset Parked" at bounding box center [192, 492] width 215 height 13
click at [169, 528] on div "SE" at bounding box center [192, 532] width 215 height 8
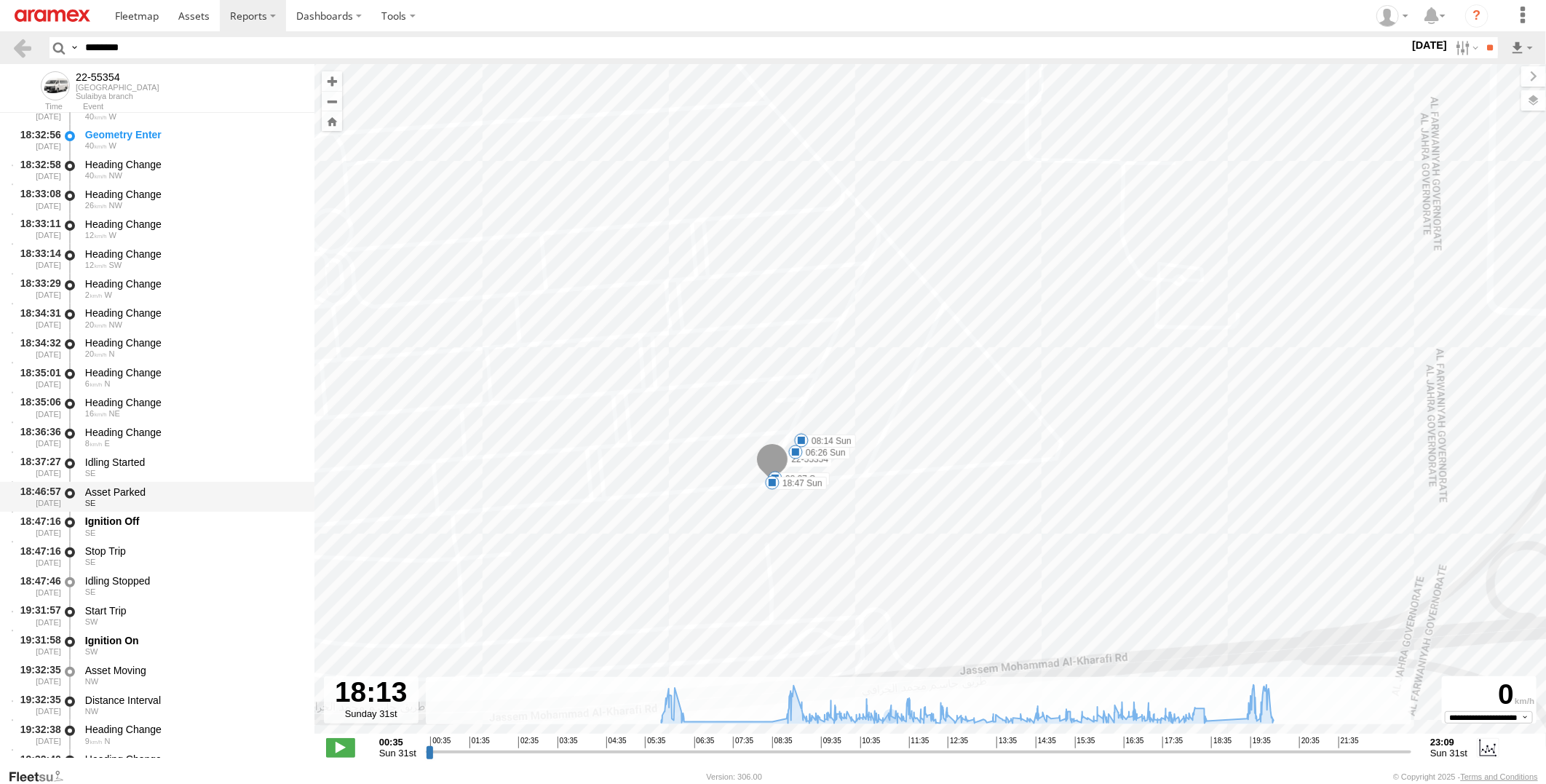
click at [190, 490] on div "Asset Parked" at bounding box center [192, 492] width 215 height 13
click at [181, 519] on div "Ignition Off" at bounding box center [192, 521] width 215 height 13
click at [191, 494] on div "Asset Parked" at bounding box center [192, 492] width 215 height 13
click at [186, 518] on div "Ignition Off" at bounding box center [192, 521] width 215 height 13
click at [172, 549] on div "Stop Trip" at bounding box center [192, 550] width 215 height 13
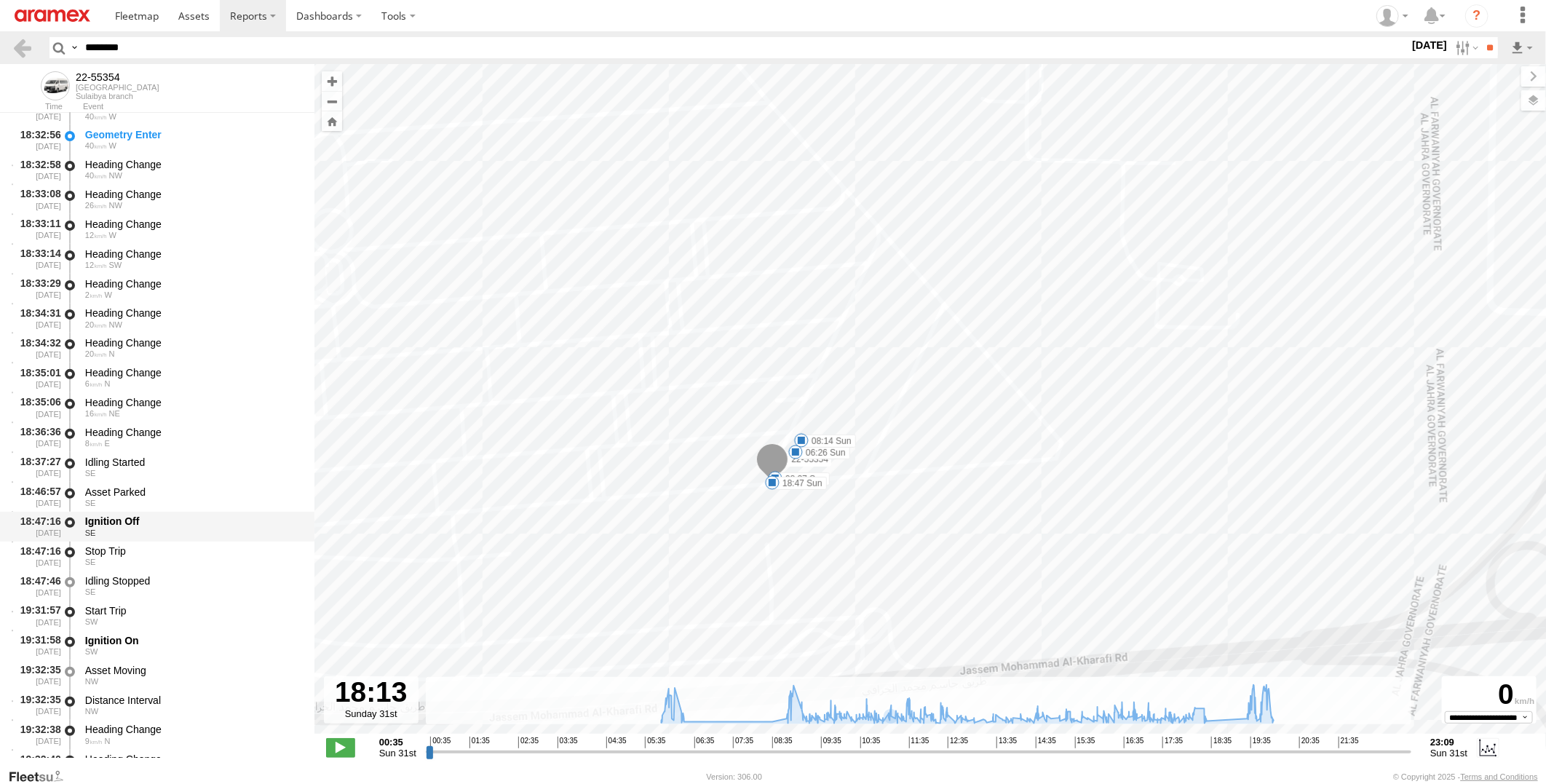
click at [178, 523] on div "Ignition Off" at bounding box center [192, 521] width 215 height 13
click at [185, 498] on div "SE" at bounding box center [192, 502] width 215 height 8
click at [177, 523] on div "Ignition Off" at bounding box center [192, 521] width 215 height 13
click at [172, 555] on div "Stop Trip" at bounding box center [192, 550] width 215 height 13
click at [223, 51] on input "********" at bounding box center [744, 47] width 1330 height 21
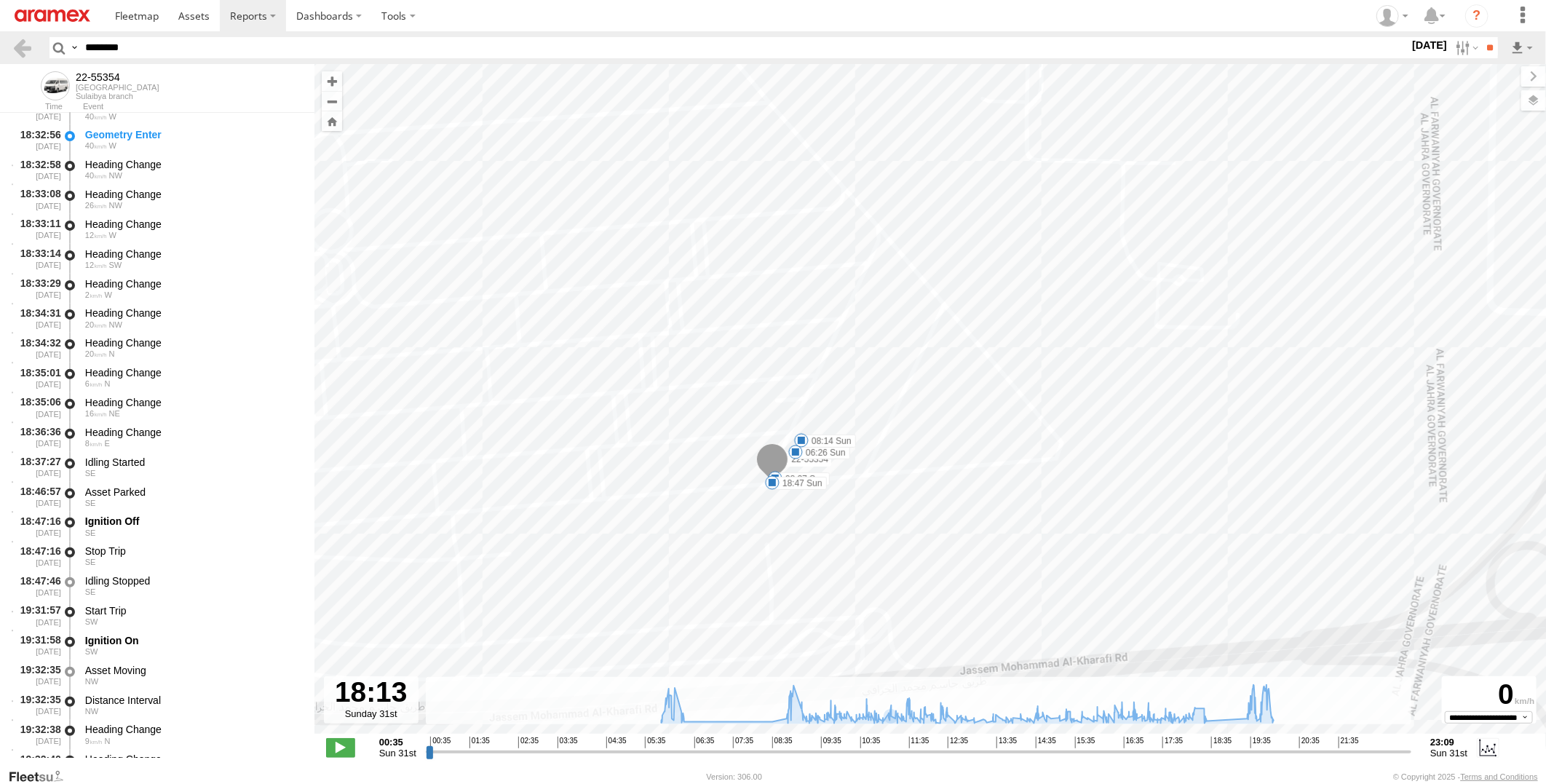
paste input "text"
type input "********"
click at [1481, 37] on input "**" at bounding box center [1489, 47] width 17 height 21
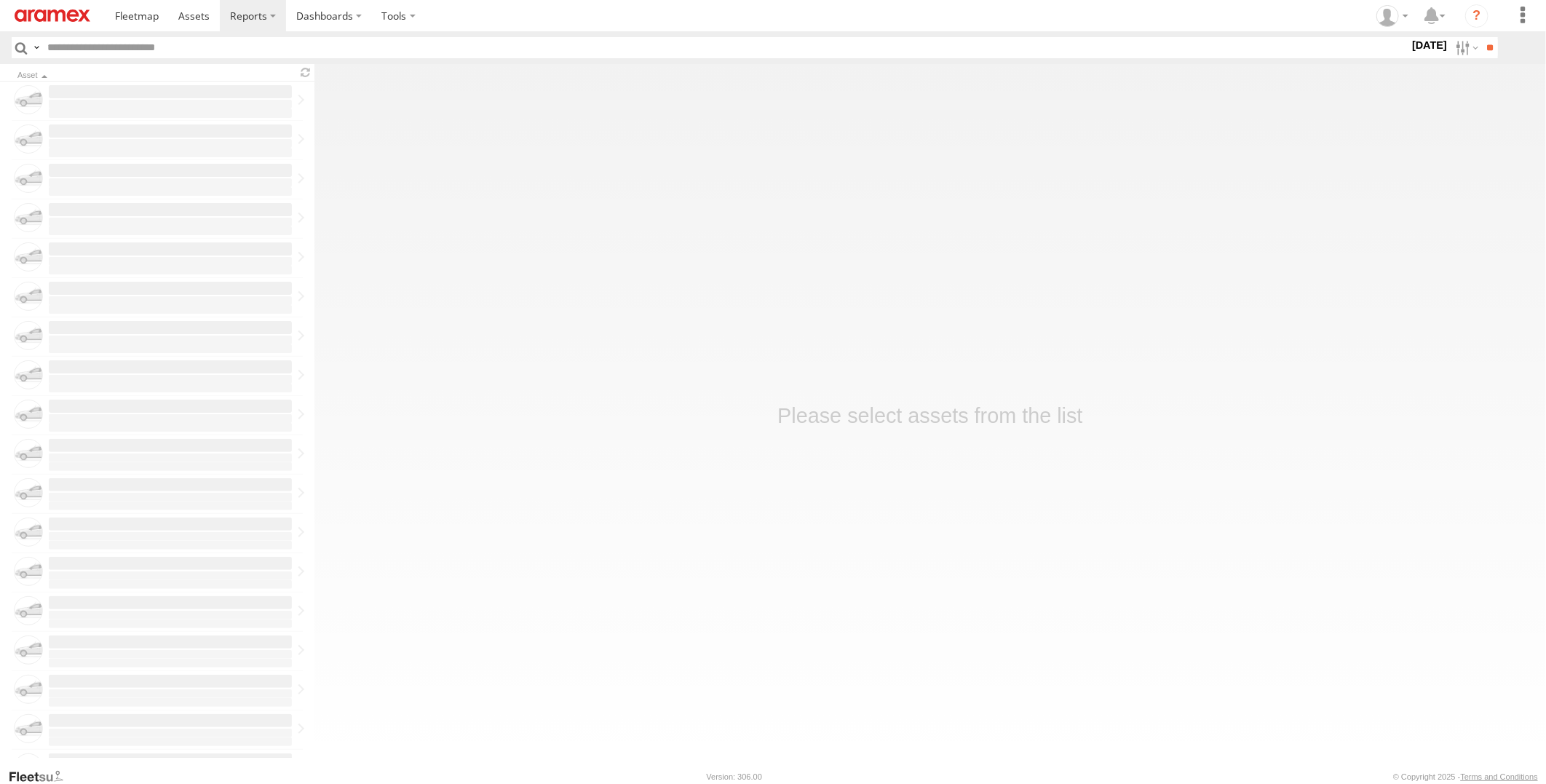
type input "********"
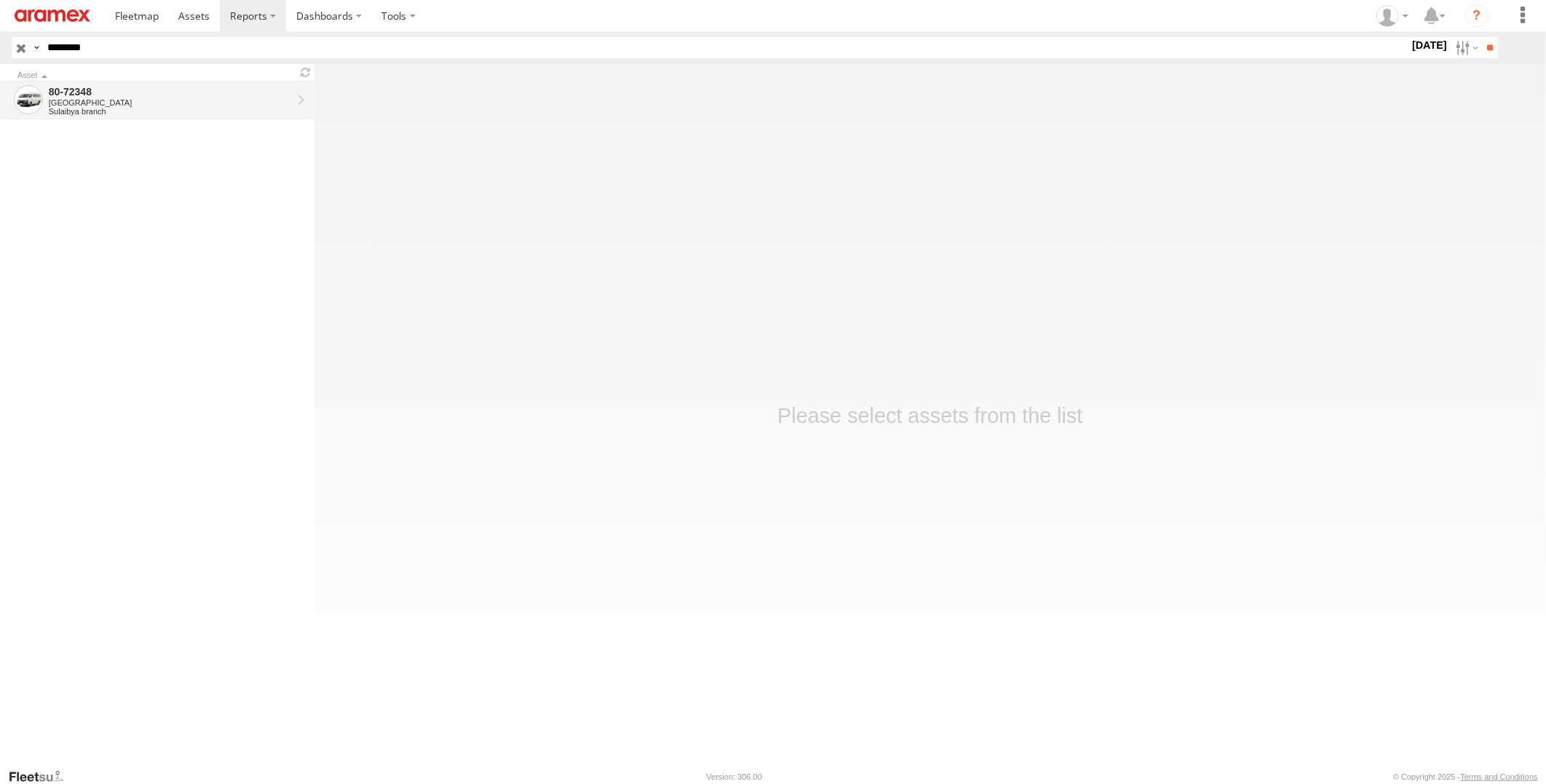
drag, startPoint x: 204, startPoint y: 171, endPoint x: 181, endPoint y: 103, distance: 71.8
click at [181, 103] on div "[GEOGRAPHIC_DATA]" at bounding box center [171, 102] width 244 height 8
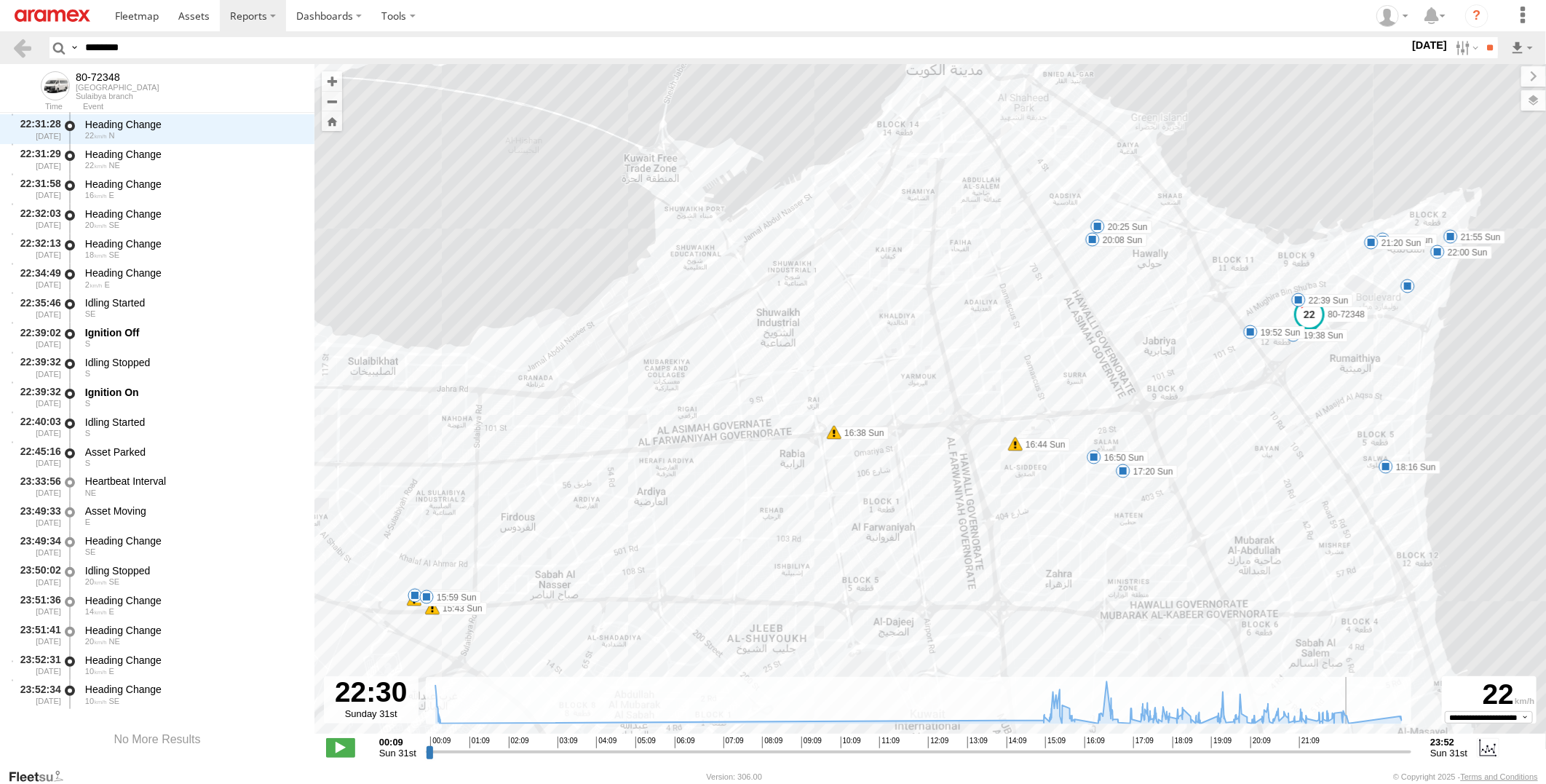
drag, startPoint x: 427, startPoint y: 754, endPoint x: 1350, endPoint y: 757, distance: 923.0
type input "**********"
click at [1350, 757] on input "range" at bounding box center [918, 751] width 985 height 14
click at [194, 423] on div "Idling Started" at bounding box center [192, 422] width 215 height 13
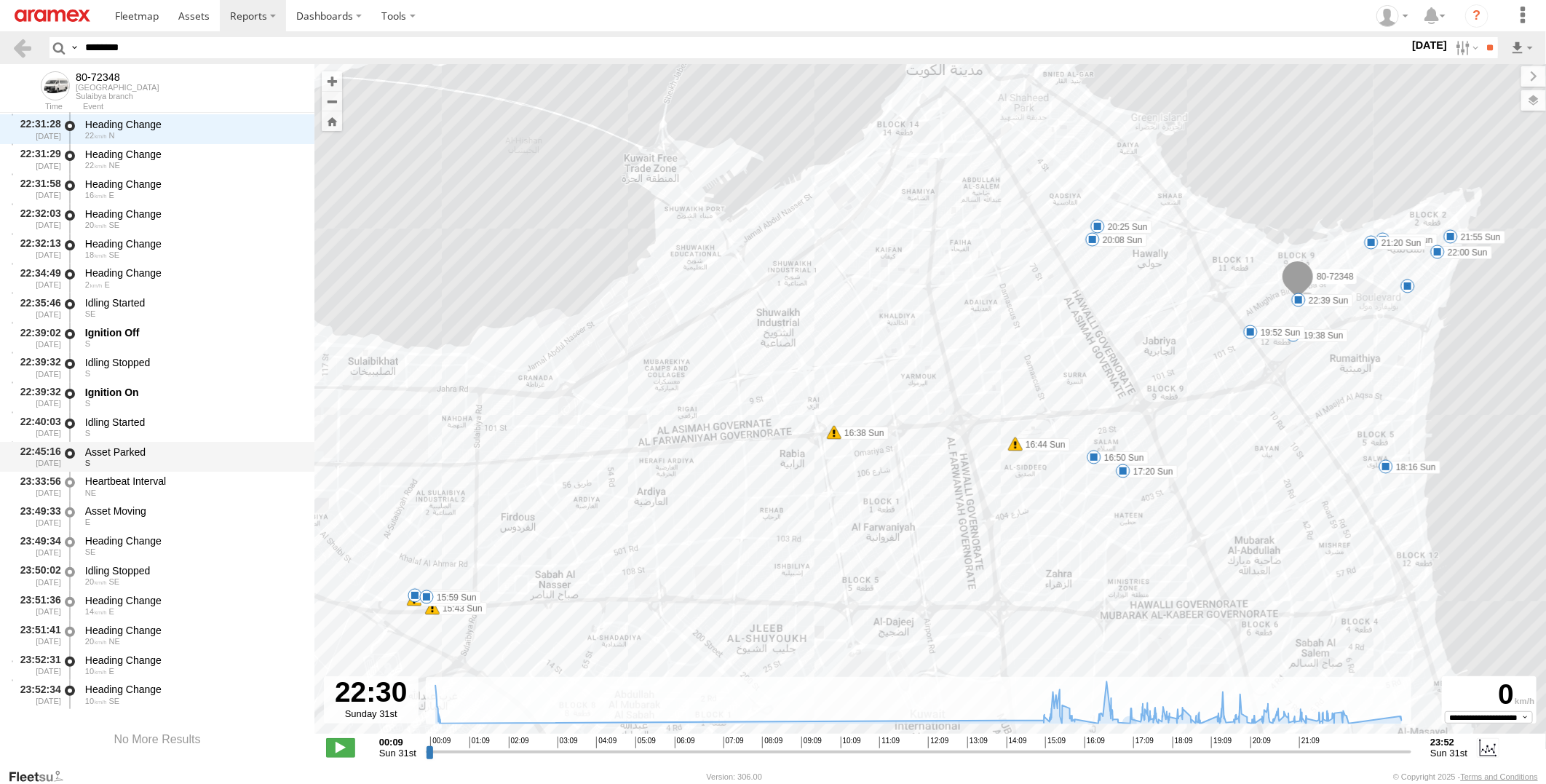
click at [192, 459] on div "S" at bounding box center [192, 462] width 215 height 8
click at [204, 409] on div "Ignition On S" at bounding box center [192, 397] width 220 height 27
click at [192, 443] on div "Asset Parked S" at bounding box center [192, 456] width 220 height 27
click at [187, 476] on div "Heartbeat Interval" at bounding box center [192, 481] width 215 height 13
click at [173, 505] on div "Asset Moving" at bounding box center [192, 511] width 215 height 13
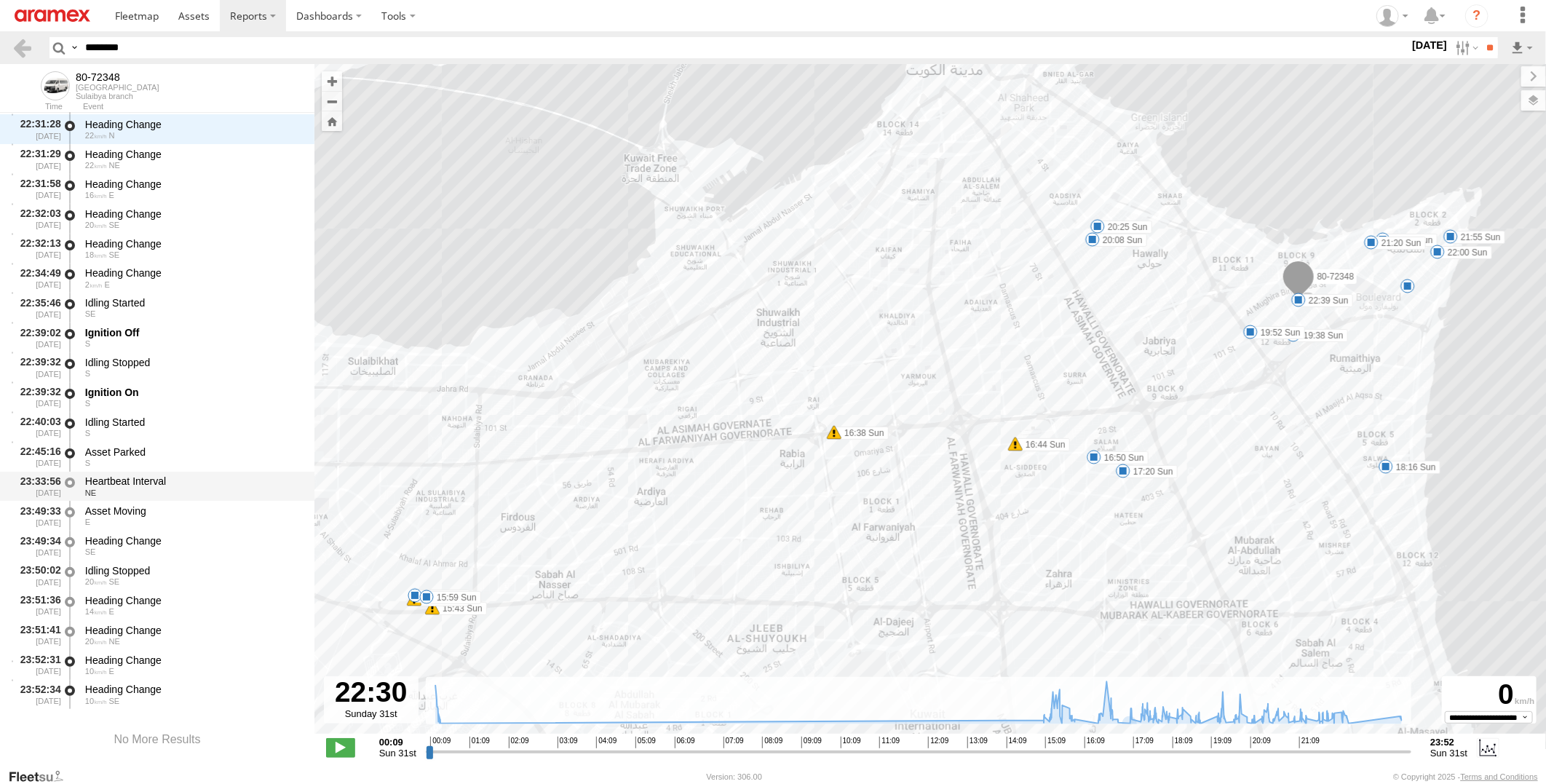
click at [175, 479] on div "Heartbeat Interval" at bounding box center [192, 481] width 215 height 13
click at [158, 511] on div "Asset Moving" at bounding box center [192, 511] width 215 height 13
click at [146, 540] on div "Heading Change" at bounding box center [192, 541] width 215 height 13
click at [150, 508] on div "Asset Moving" at bounding box center [192, 511] width 215 height 13
click at [164, 479] on div "Heartbeat Interval" at bounding box center [192, 481] width 215 height 13
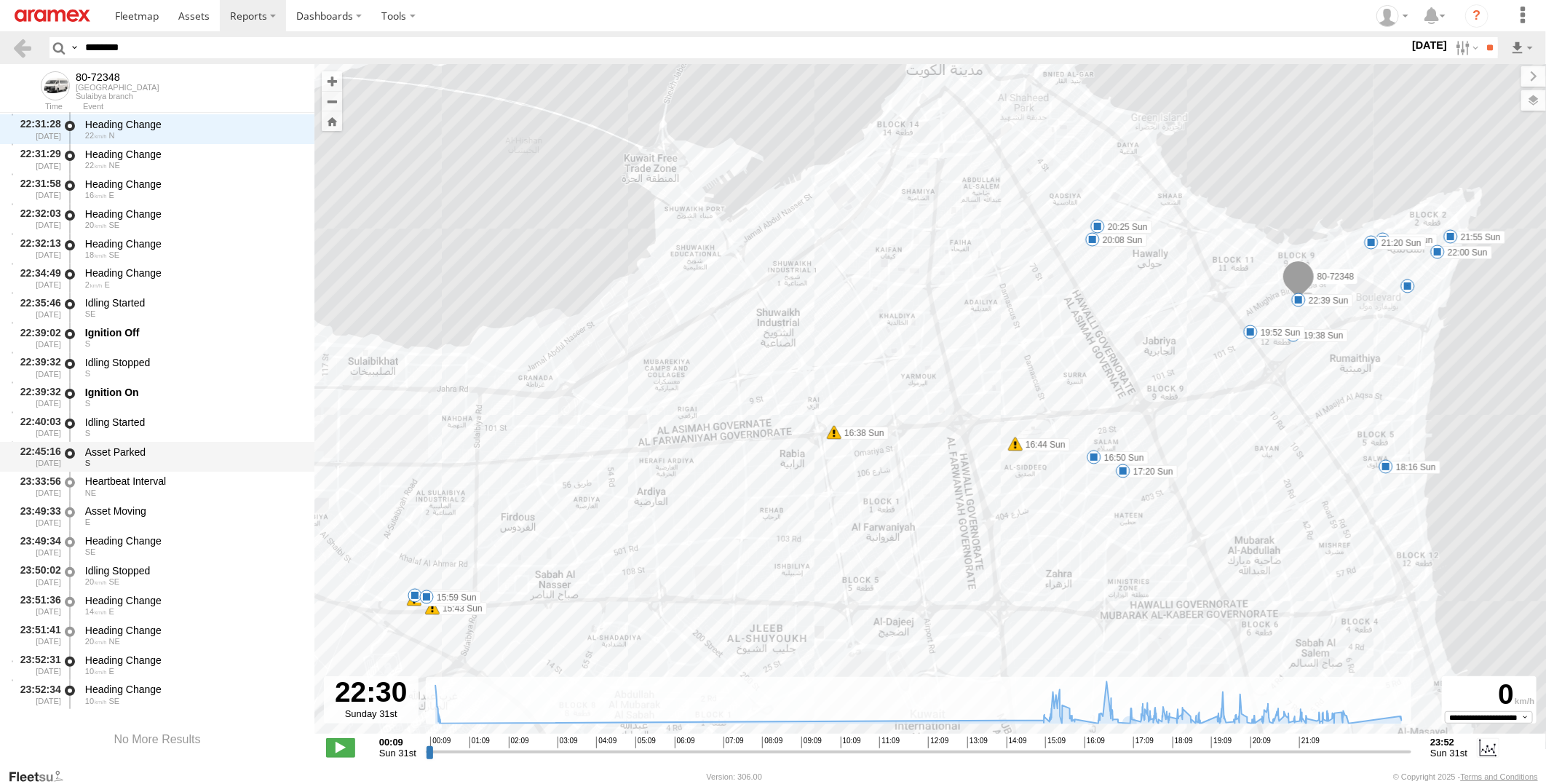
click at [173, 449] on div "Asset Parked" at bounding box center [192, 452] width 215 height 13
click at [163, 478] on div "Heartbeat Interval" at bounding box center [192, 481] width 215 height 13
click at [165, 419] on div "Idling Started" at bounding box center [192, 422] width 215 height 13
click at [141, 502] on div "Asset Moving E" at bounding box center [192, 515] width 220 height 27
click at [119, 473] on div "Heartbeat Interval NE" at bounding box center [192, 486] width 220 height 27
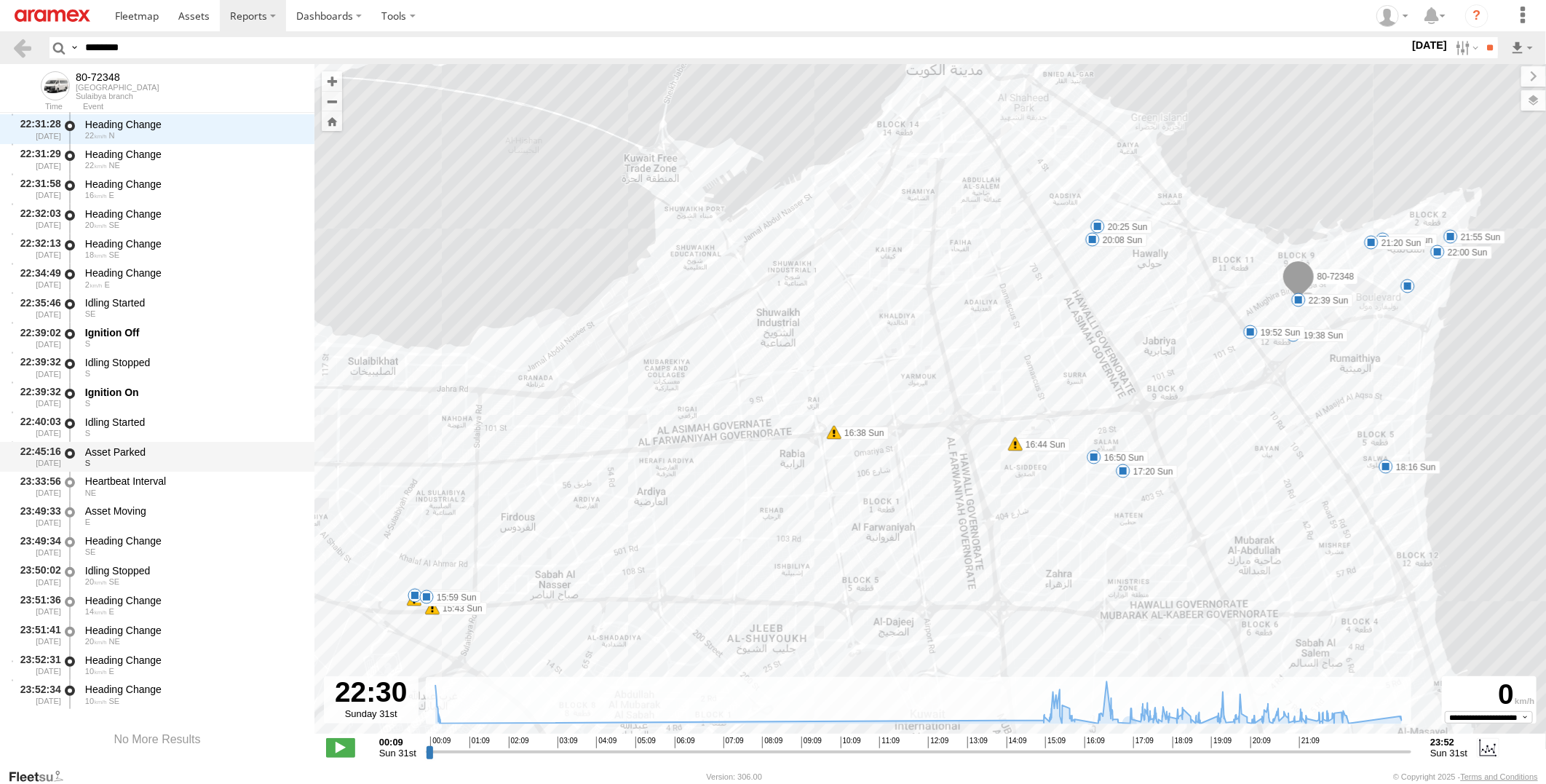
click at [136, 448] on div "Asset Parked" at bounding box center [192, 452] width 215 height 13
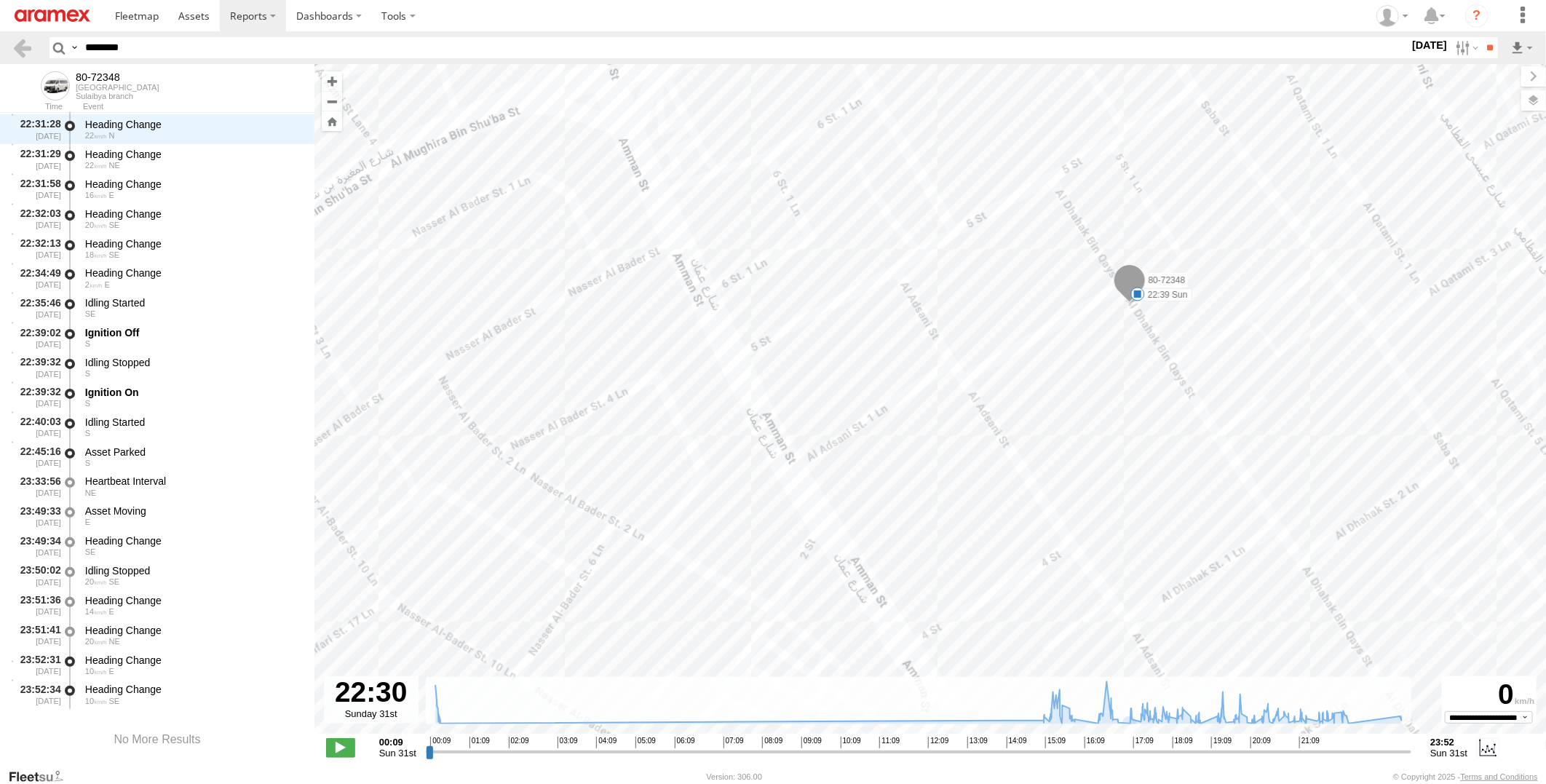
drag, startPoint x: 1152, startPoint y: 288, endPoint x: 985, endPoint y: 410, distance: 206.8
click at [985, 410] on div "80-72348 15:43 Sun 15:47 Sun 15:49 Sun 15:59 Sun 16:38 Sun 16:44 Sun 16:50 Sun …" at bounding box center [930, 407] width 1231 height 685
click at [165, 390] on div "Ignition On" at bounding box center [192, 392] width 215 height 13
click at [154, 426] on div "Idling Started" at bounding box center [192, 422] width 215 height 13
click at [156, 387] on div "Ignition On" at bounding box center [192, 392] width 215 height 13
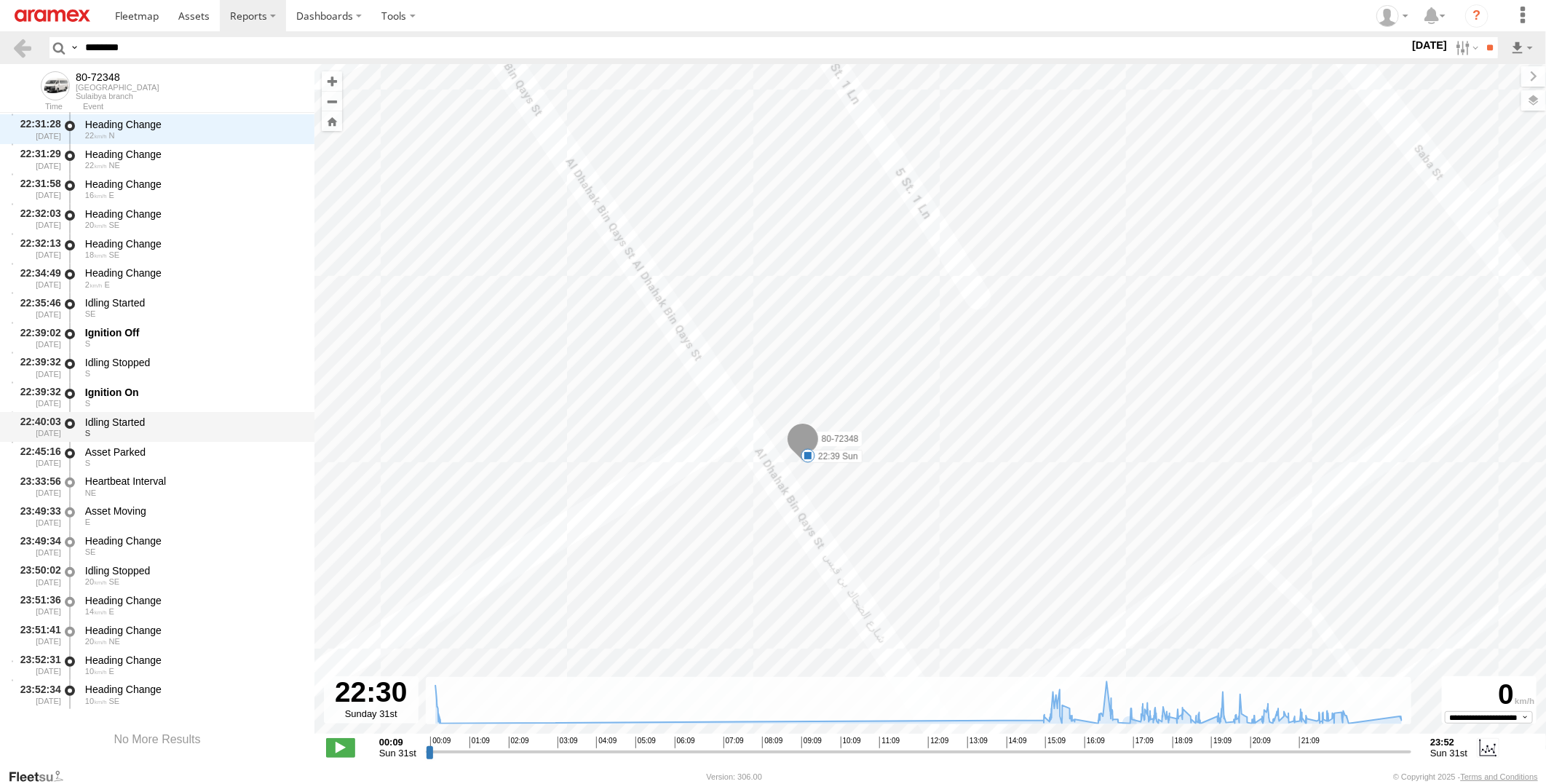
click at [149, 424] on div "Idling Started" at bounding box center [192, 422] width 215 height 13
click at [144, 459] on div "S" at bounding box center [192, 462] width 215 height 8
click at [144, 482] on div "Heartbeat Interval" at bounding box center [192, 481] width 215 height 13
click at [136, 507] on div "Asset Moving" at bounding box center [192, 511] width 215 height 13
click at [136, 536] on div "Heading Change" at bounding box center [192, 541] width 215 height 13
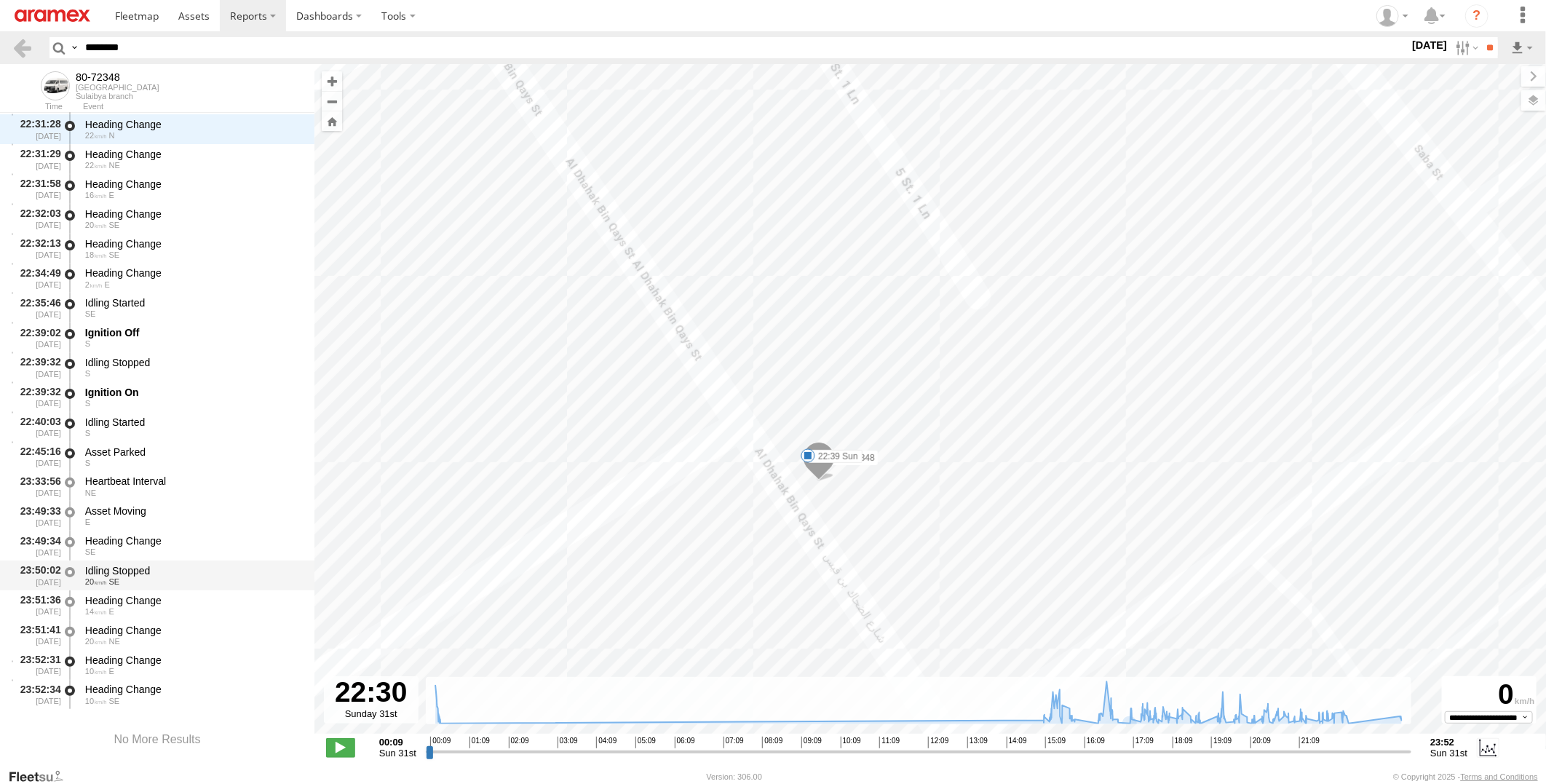
click at [136, 565] on div "Idling Stopped" at bounding box center [192, 570] width 215 height 13
click at [131, 603] on div "Heading Change" at bounding box center [192, 600] width 215 height 13
click at [126, 627] on div "Heading Change" at bounding box center [192, 630] width 215 height 13
click at [122, 654] on div "Heading Change" at bounding box center [192, 660] width 215 height 13
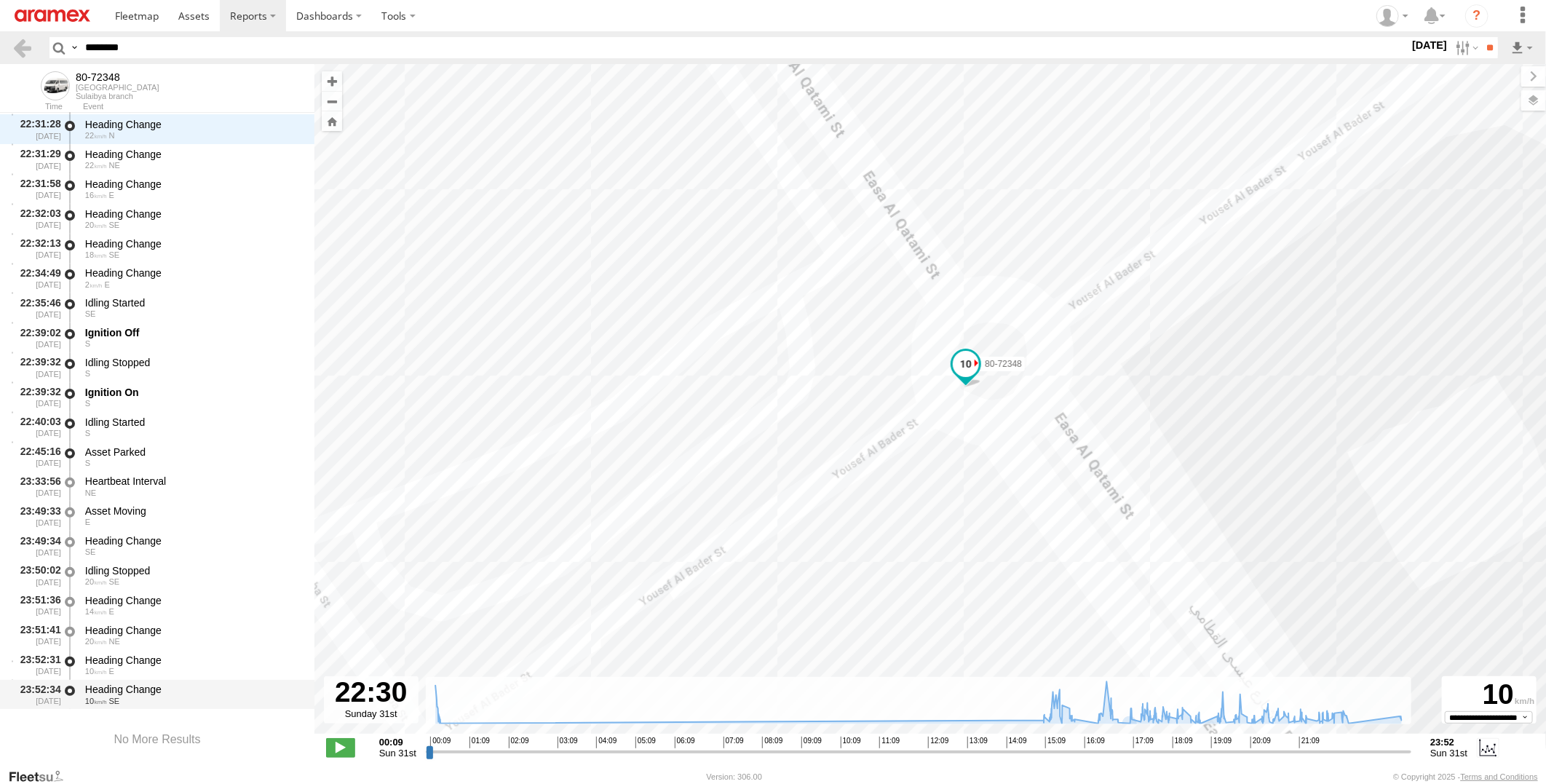
click at [117, 688] on div "Heading Change" at bounding box center [192, 689] width 215 height 13
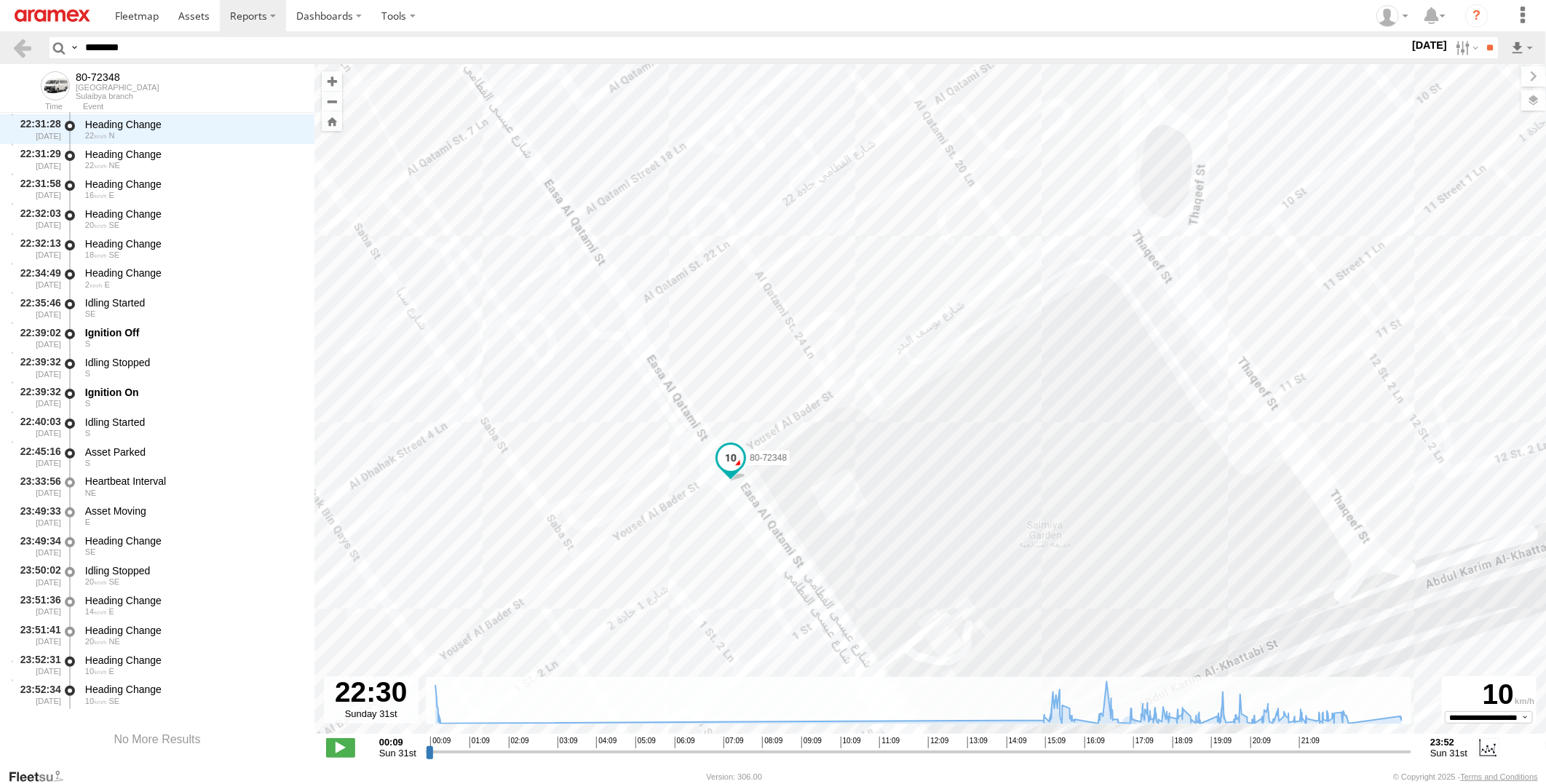
drag, startPoint x: 793, startPoint y: 638, endPoint x: 813, endPoint y: 436, distance: 203.0
click at [811, 449] on div "80-72348 15:43 Sun 15:47 Sun 15:49 Sun 15:59 Sun 16:38 Sun 16:44 Sun 16:50 Sun …" at bounding box center [930, 407] width 1231 height 685
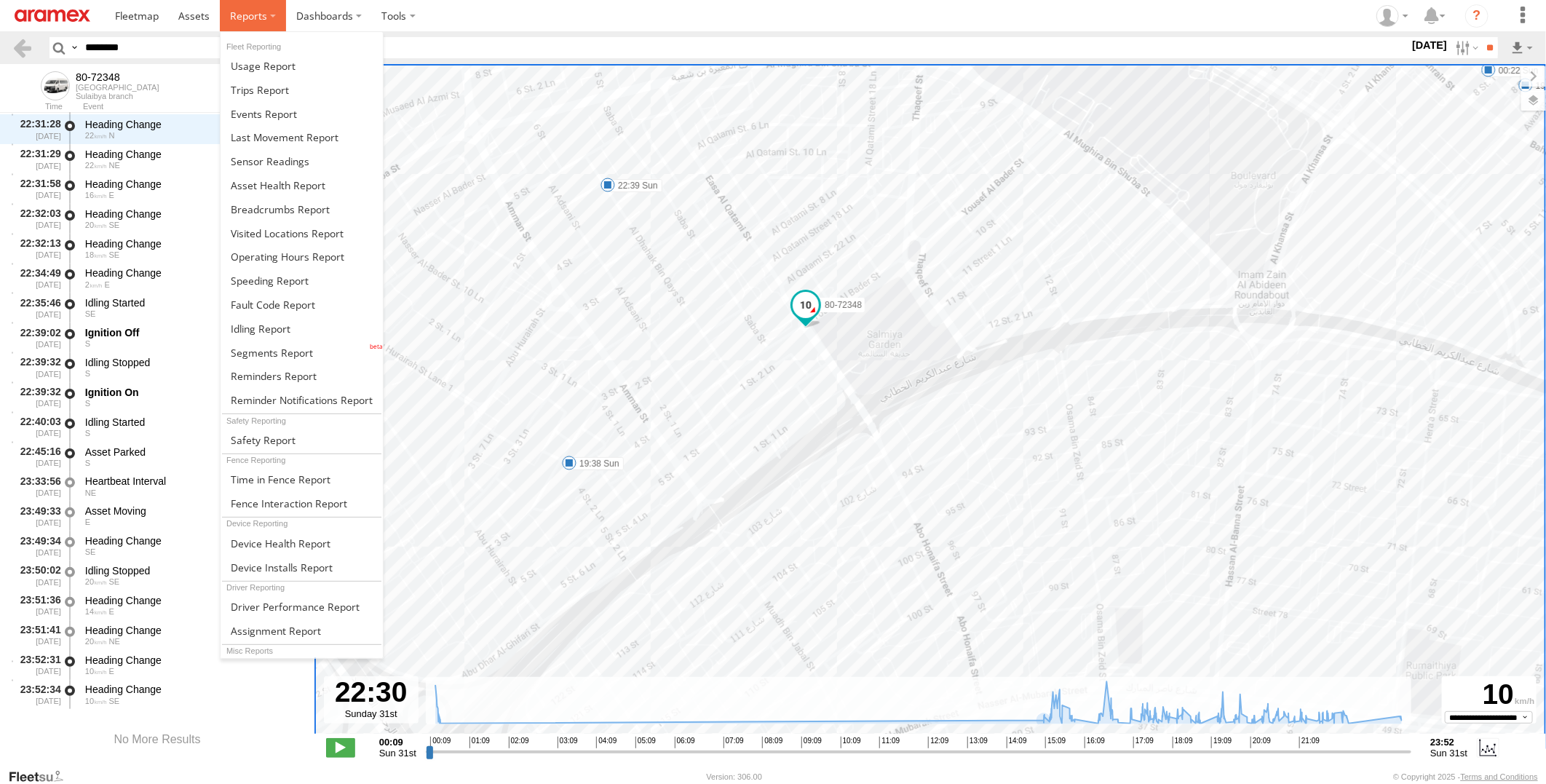
click at [266, 9] on label at bounding box center [253, 15] width 67 height 31
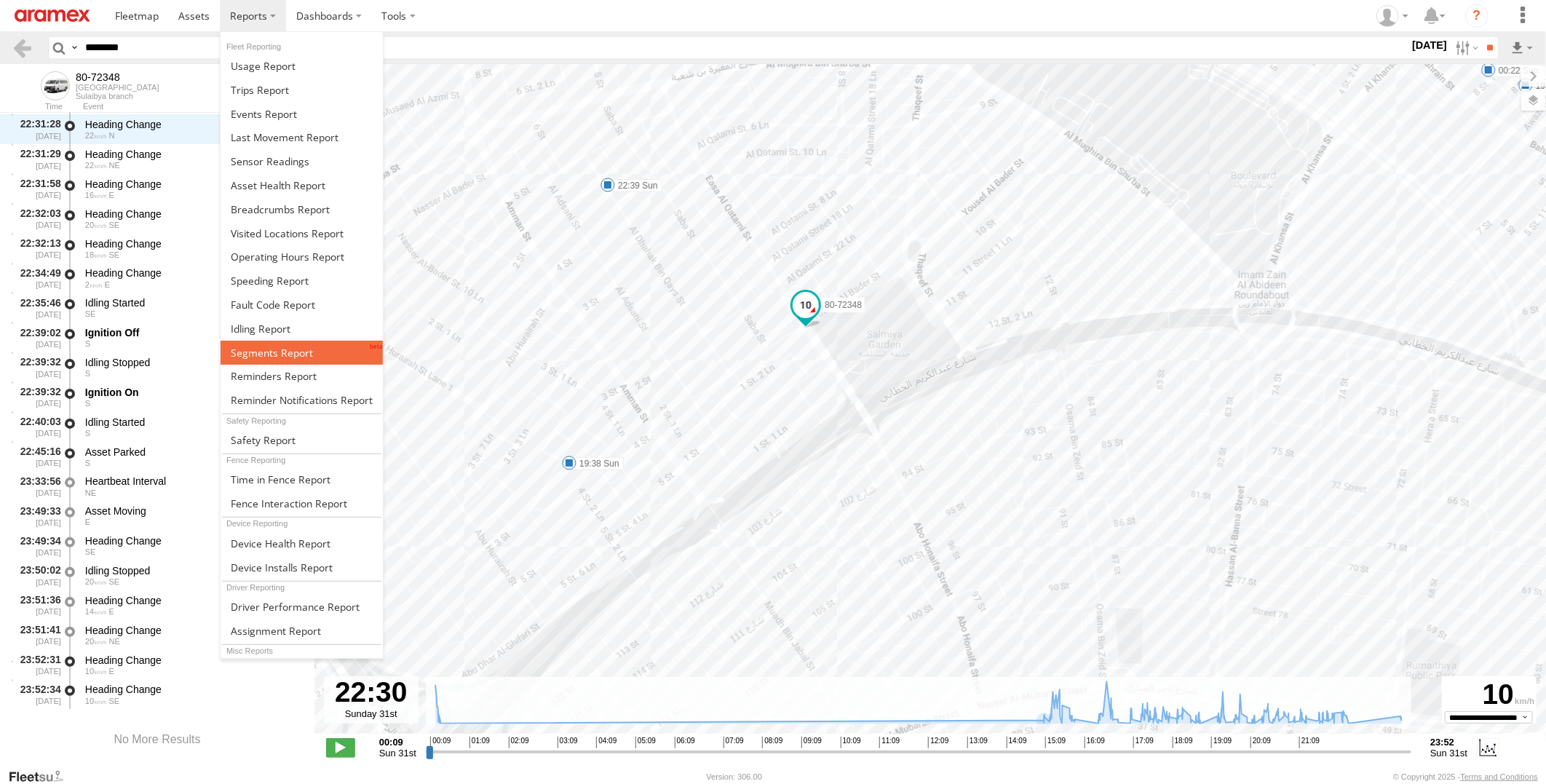
click at [315, 358] on link at bounding box center [302, 352] width 162 height 24
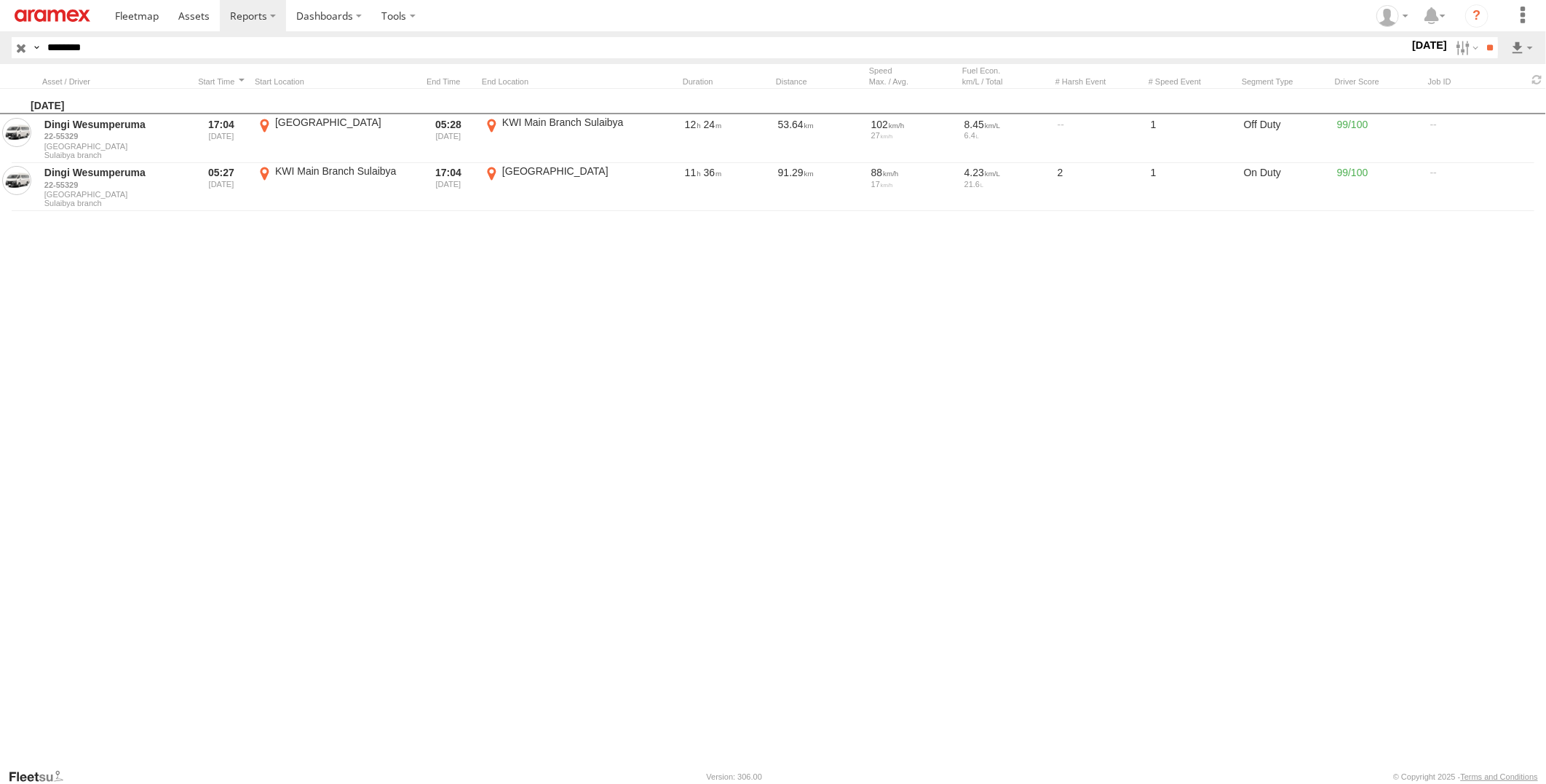
click at [23, 51] on input "button" at bounding box center [21, 47] width 19 height 21
click at [1454, 47] on label at bounding box center [1466, 47] width 31 height 21
click at [0, 0] on label at bounding box center [0, 0] width 0 height 0
click at [1494, 51] on input "**" at bounding box center [1489, 47] width 17 height 21
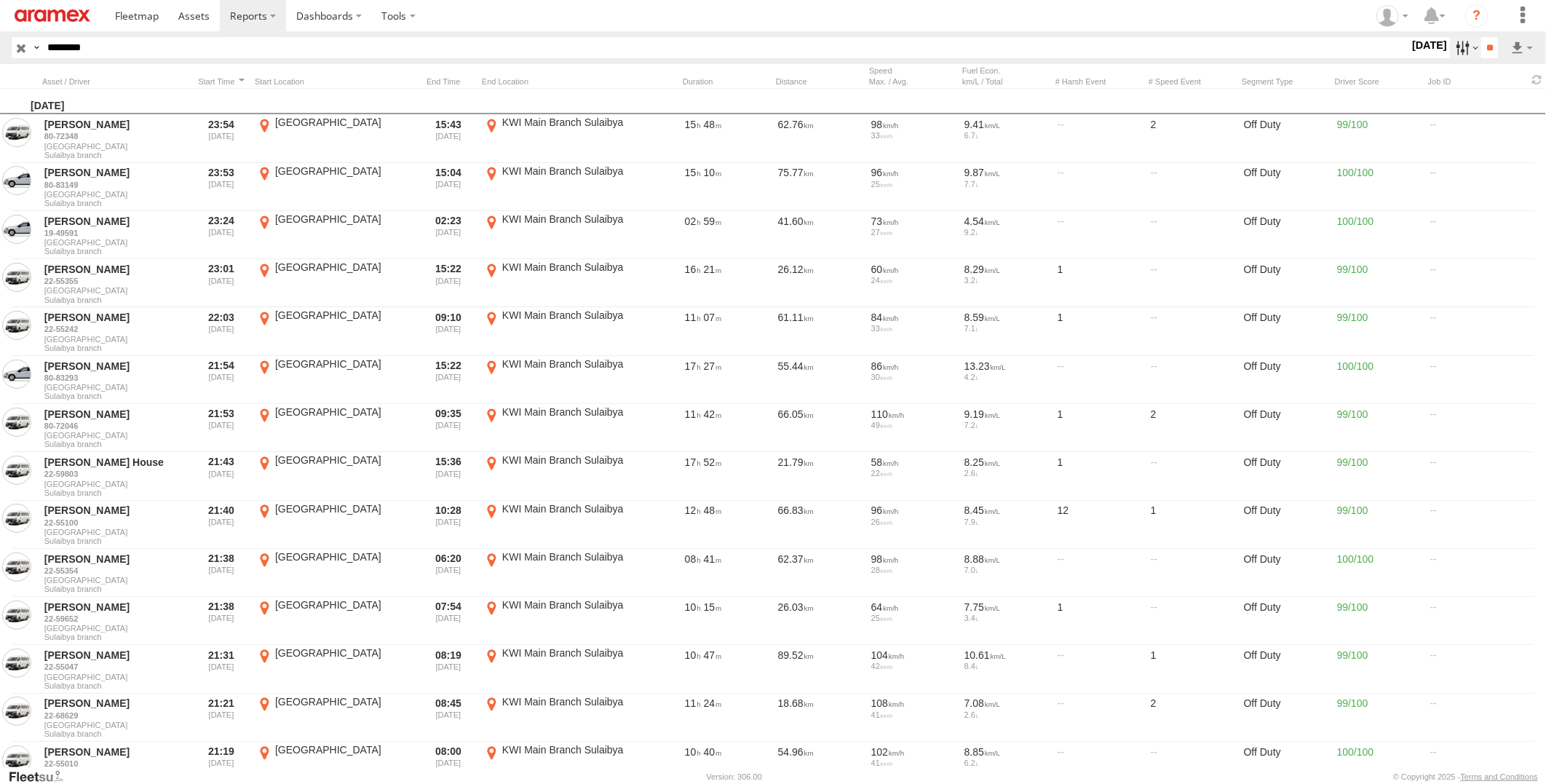
click at [1459, 45] on label at bounding box center [1466, 47] width 31 height 21
click at [0, 0] on label at bounding box center [0, 0] width 0 height 0
click at [1486, 48] on input "**" at bounding box center [1489, 47] width 17 height 21
click at [1453, 52] on label at bounding box center [1466, 47] width 31 height 21
click at [1495, 49] on input "**" at bounding box center [1489, 47] width 17 height 21
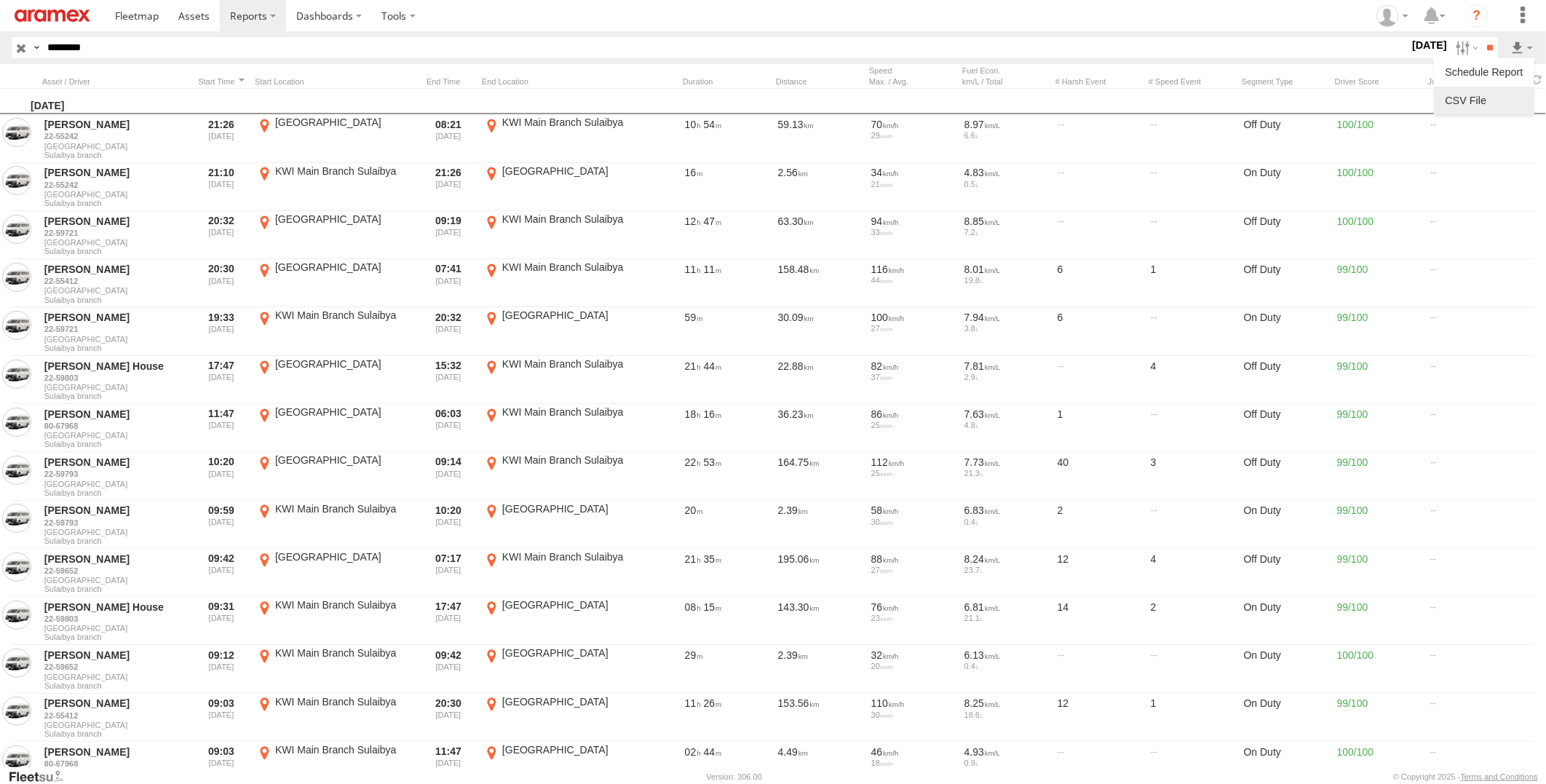
click at [1505, 96] on link at bounding box center [1484, 100] width 89 height 22
click at [490, 51] on input "text" at bounding box center [725, 47] width 1368 height 21
paste input "********"
type input "********"
click at [1481, 37] on input "**" at bounding box center [1489, 47] width 17 height 21
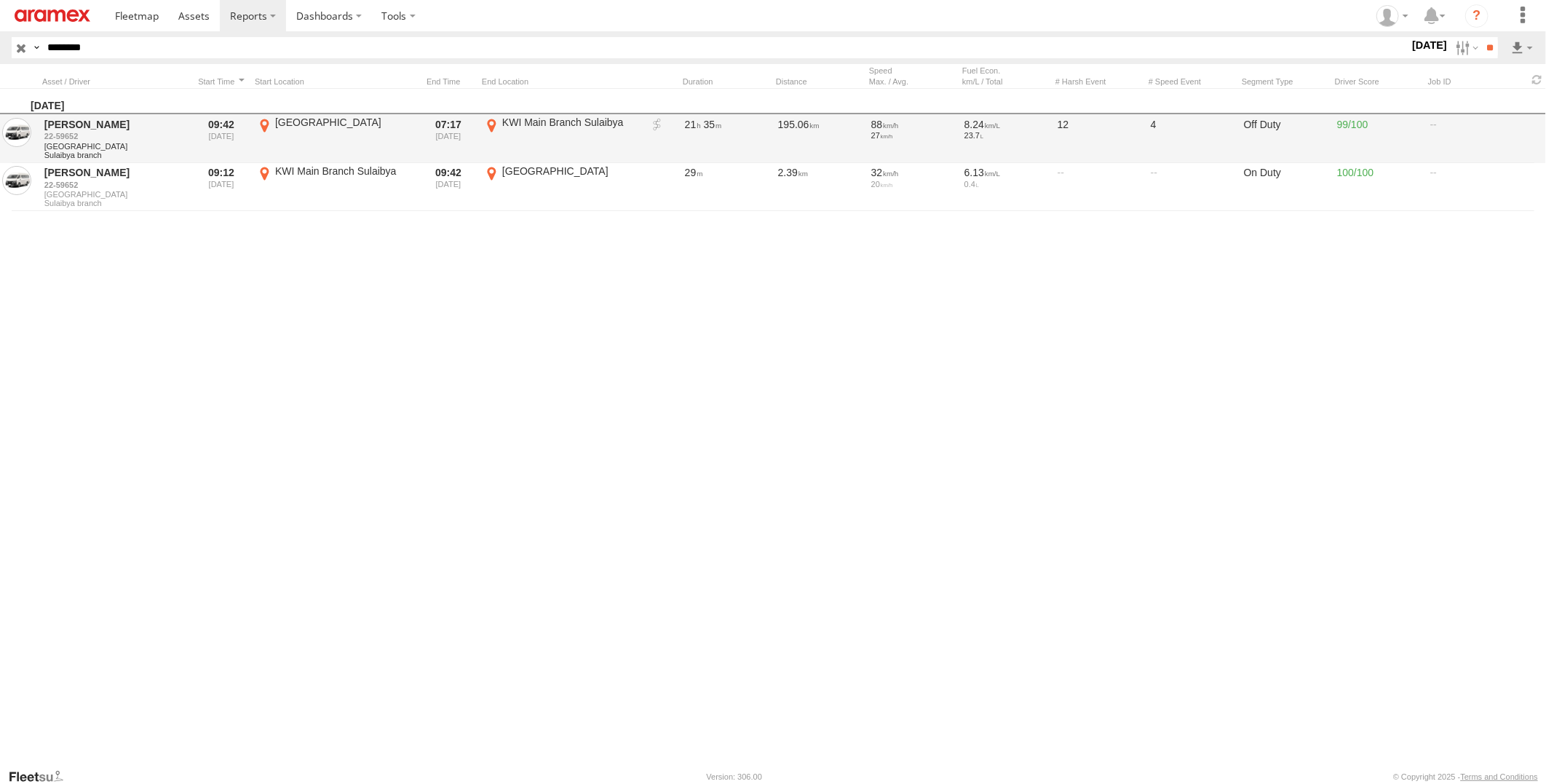
click at [655, 124] on link at bounding box center [657, 125] width 15 height 15
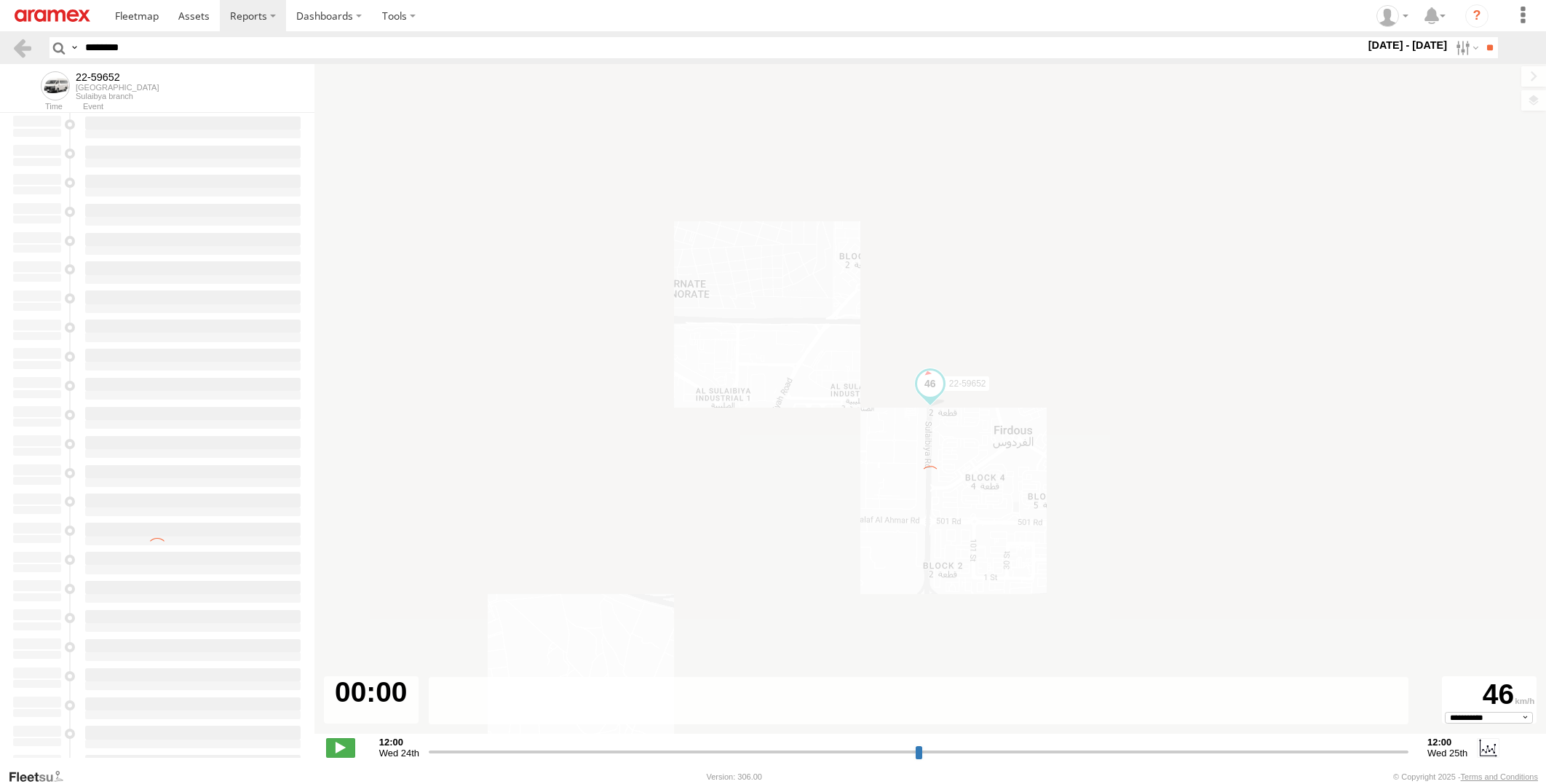
select select "**********"
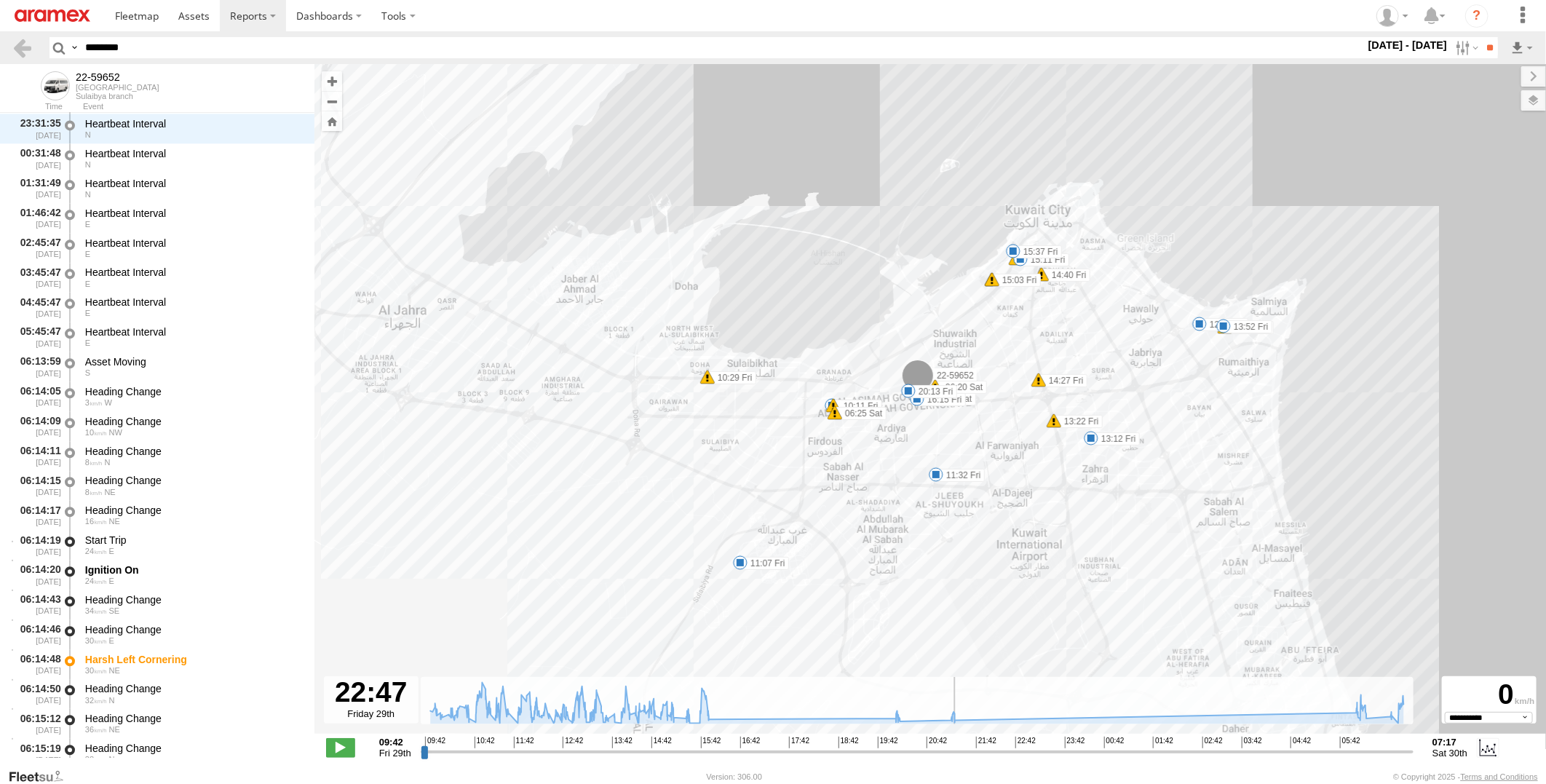
drag, startPoint x: 424, startPoint y: 756, endPoint x: 1021, endPoint y: 769, distance: 597.1
type input "**********"
click at [1021, 759] on input "range" at bounding box center [917, 751] width 993 height 14
